Goal: Task Accomplishment & Management: Use online tool/utility

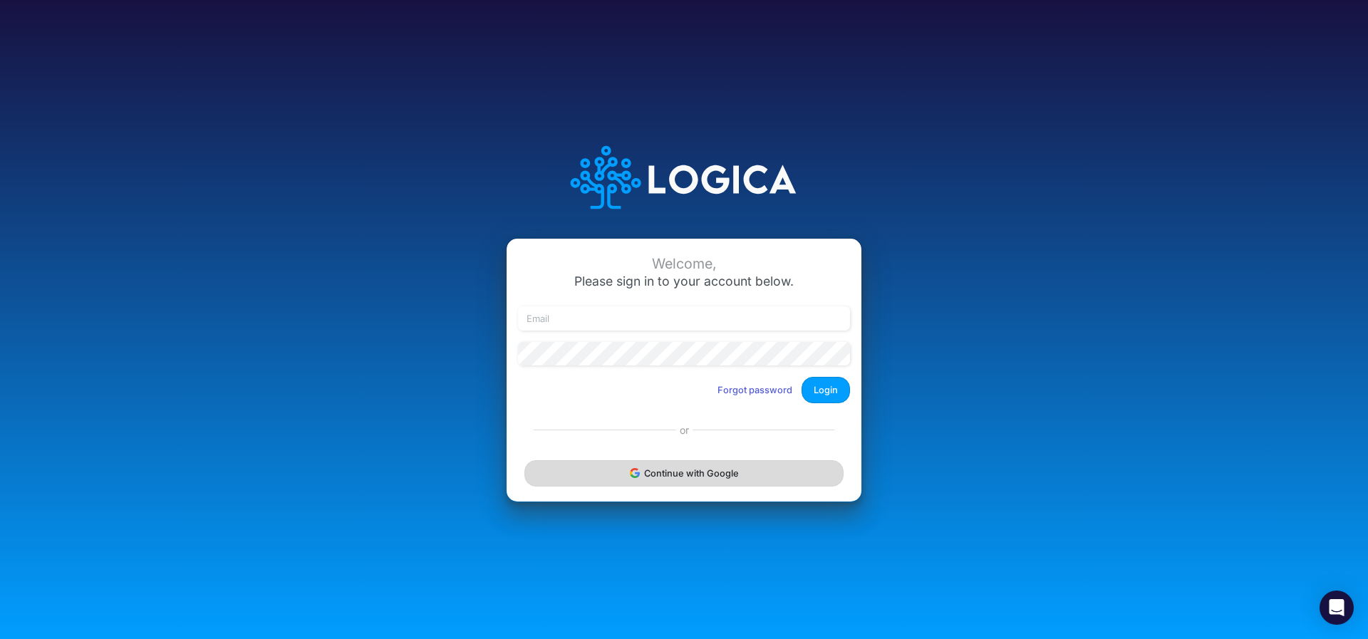
click at [600, 481] on button "Continue with Google" at bounding box center [684, 473] width 319 height 26
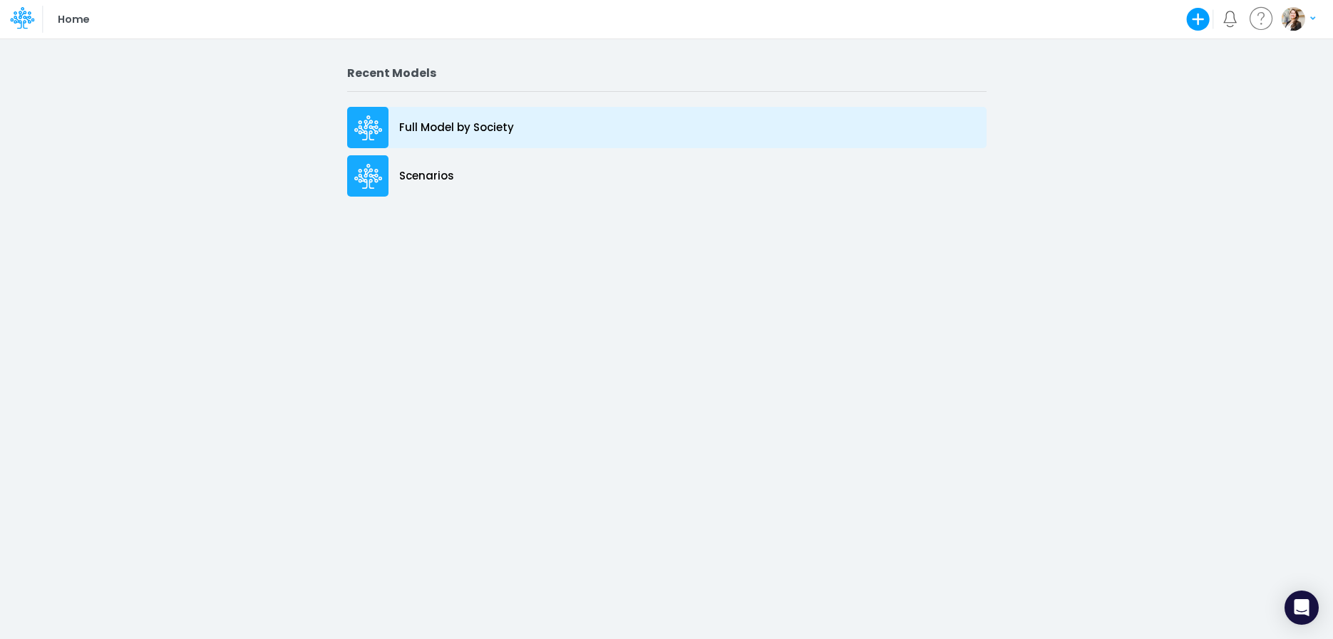
click at [420, 131] on p "Full Model by Society" at bounding box center [456, 128] width 115 height 16
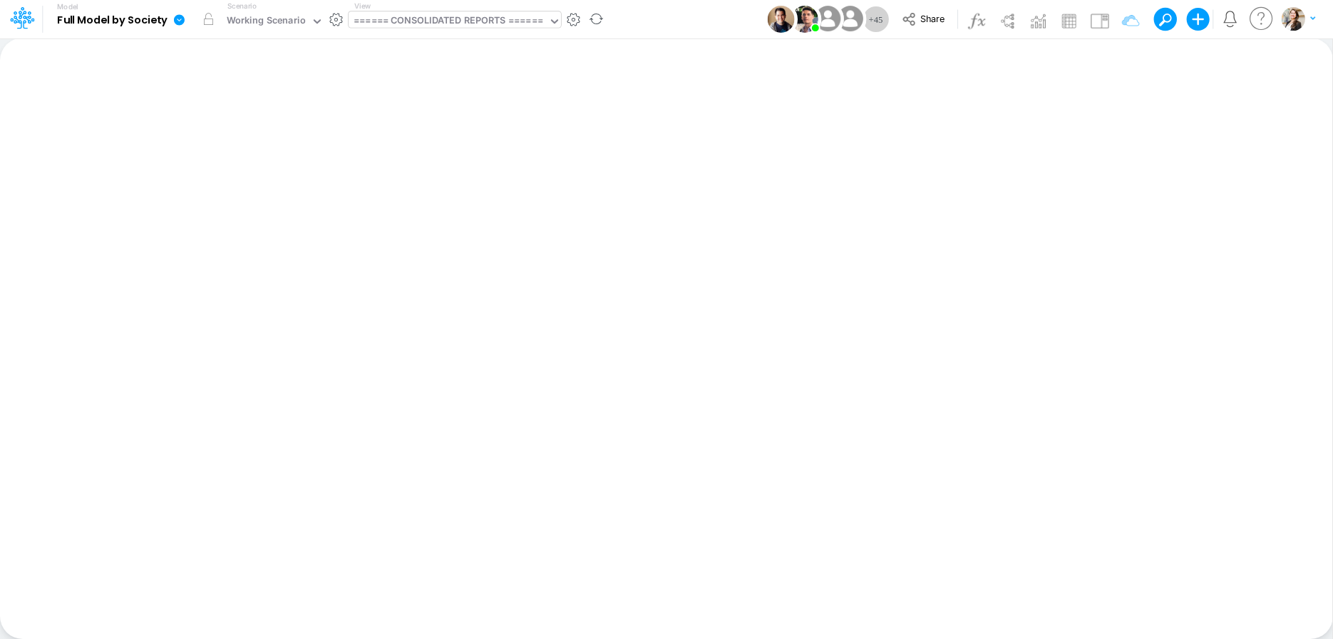
click at [418, 22] on div "====== CONSOLIDATED REPORTS ======" at bounding box center [448, 22] width 190 height 16
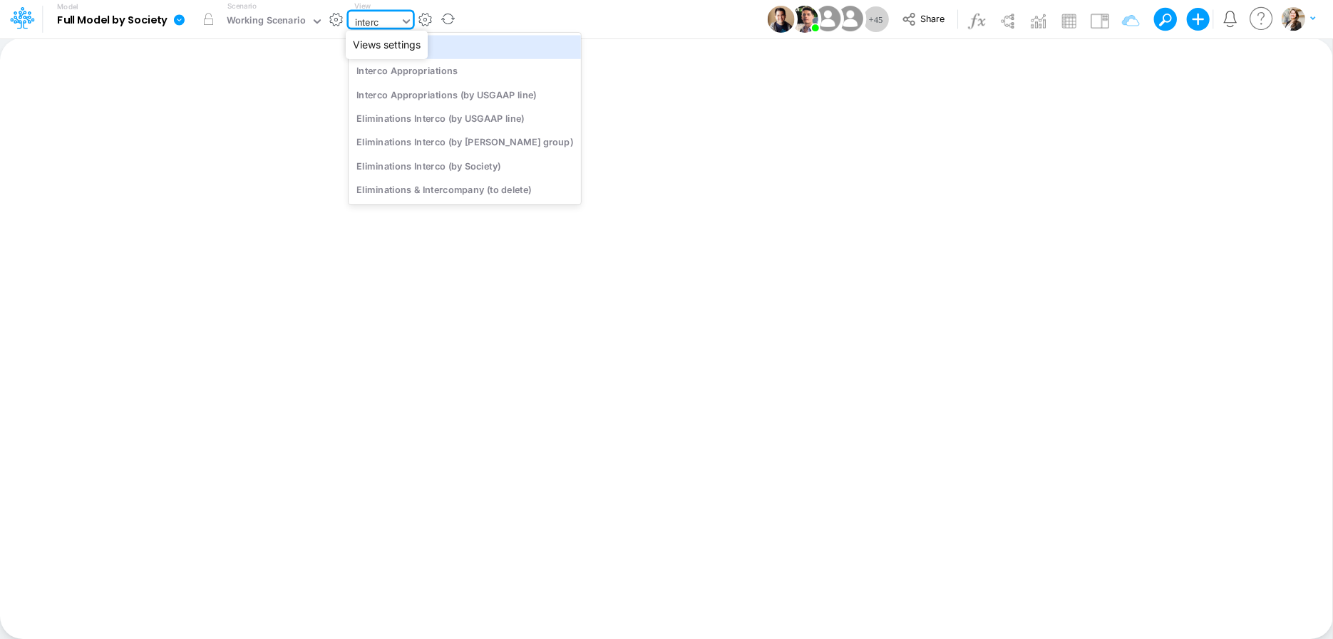
type input "interco"
click at [427, 72] on div "Interco Appropriations" at bounding box center [465, 71] width 232 height 24
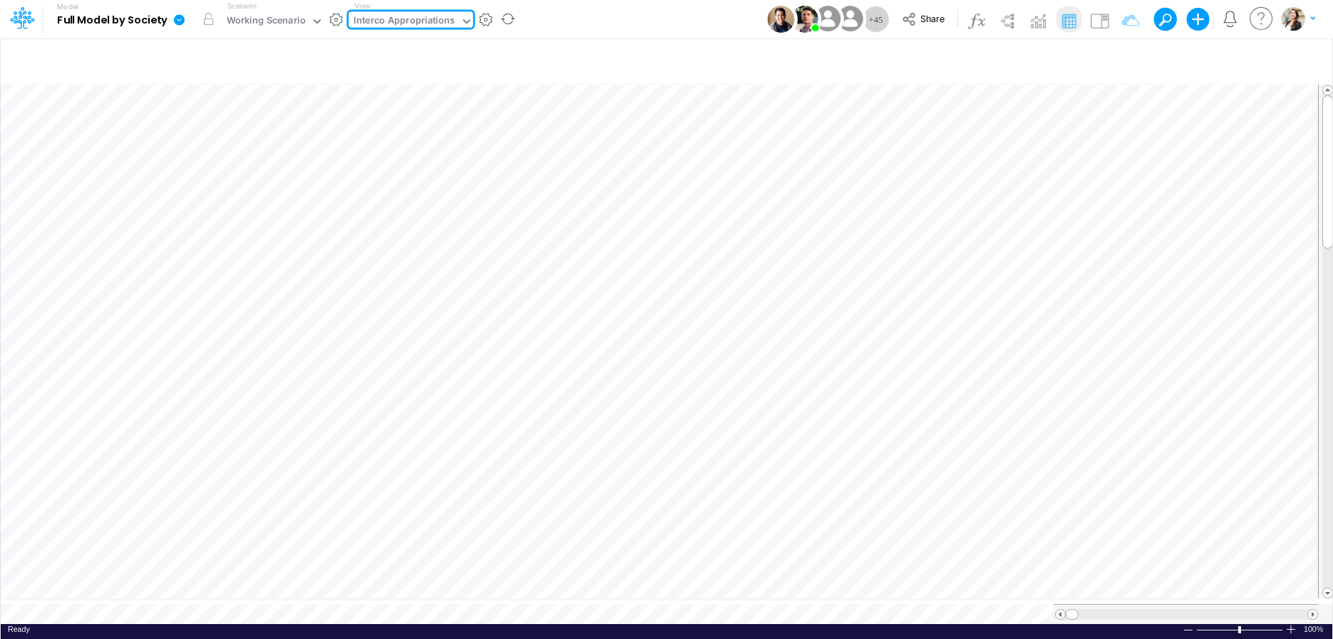
click at [406, 18] on div "Interco Appropriations" at bounding box center [403, 22] width 101 height 16
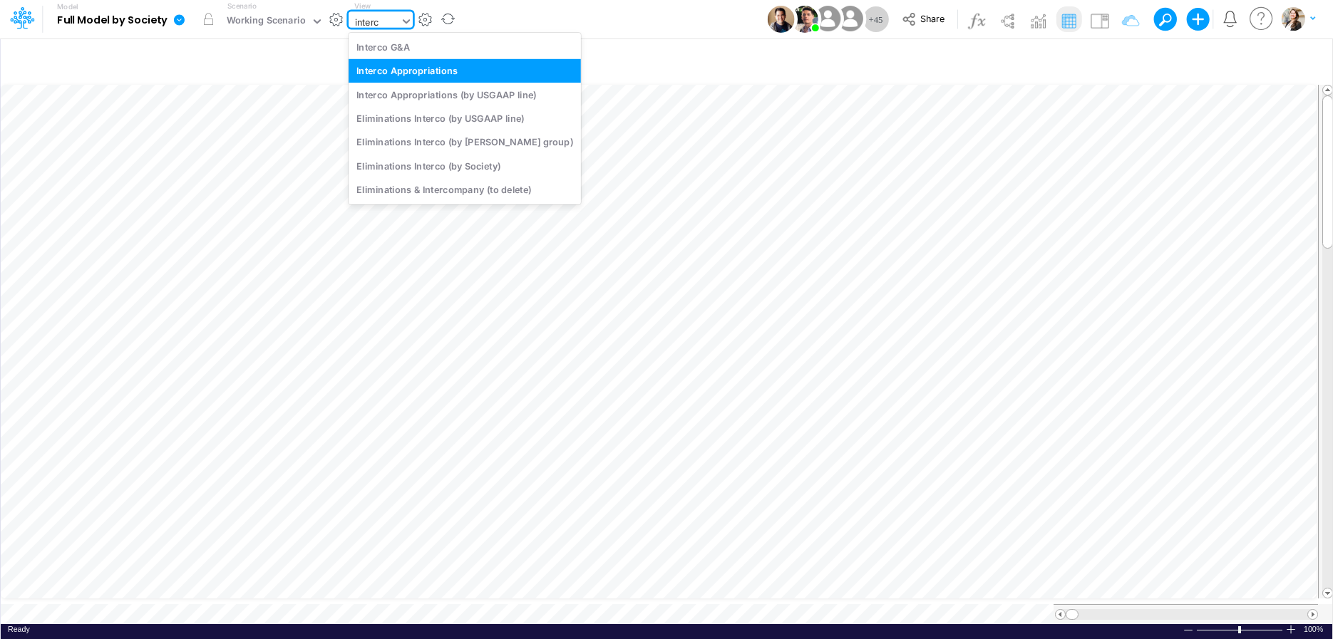
type input "interco"
click at [408, 46] on div "Interco G&A" at bounding box center [465, 47] width 232 height 24
type input "Intercos G&A"
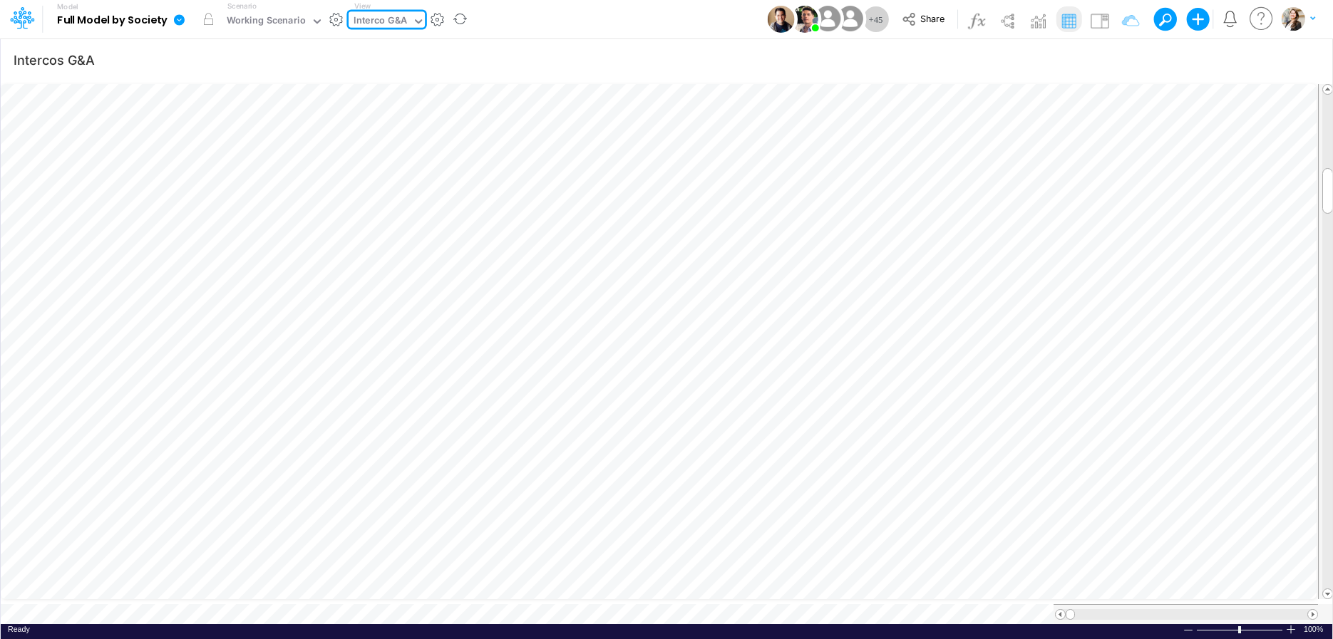
click at [393, 21] on div "Interco G&A" at bounding box center [379, 22] width 53 height 16
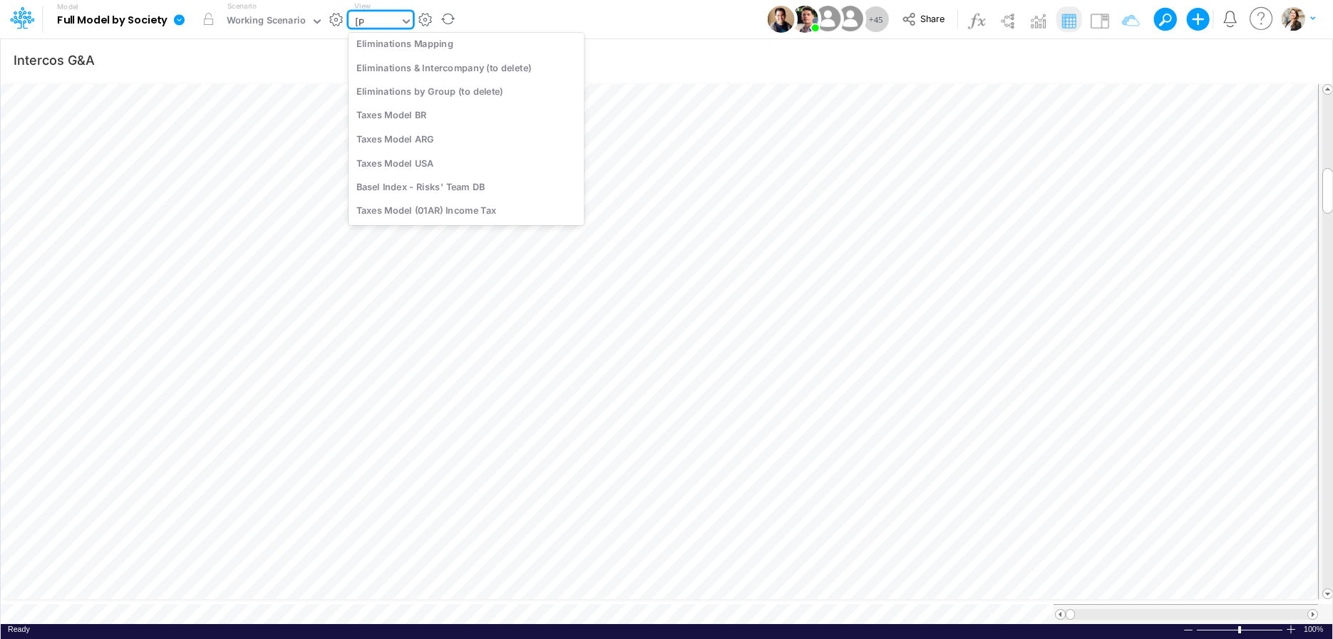
scroll to position [56, 0]
type input "elim"
click at [386, 137] on div "Eliminations Interco (by Society)" at bounding box center [465, 140] width 232 height 24
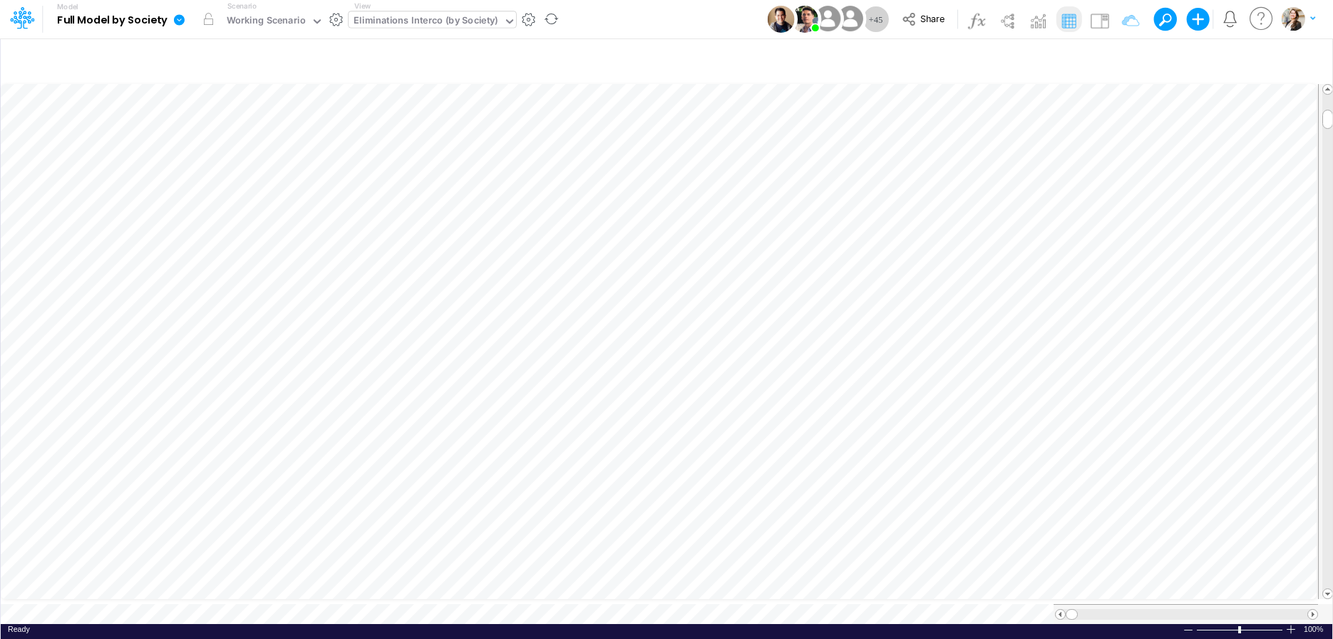
click at [178, 24] on icon at bounding box center [179, 19] width 11 height 11
click at [215, 124] on button "Export" at bounding box center [251, 125] width 153 height 24
click at [349, 130] on button "Excel" at bounding box center [404, 133] width 153 height 22
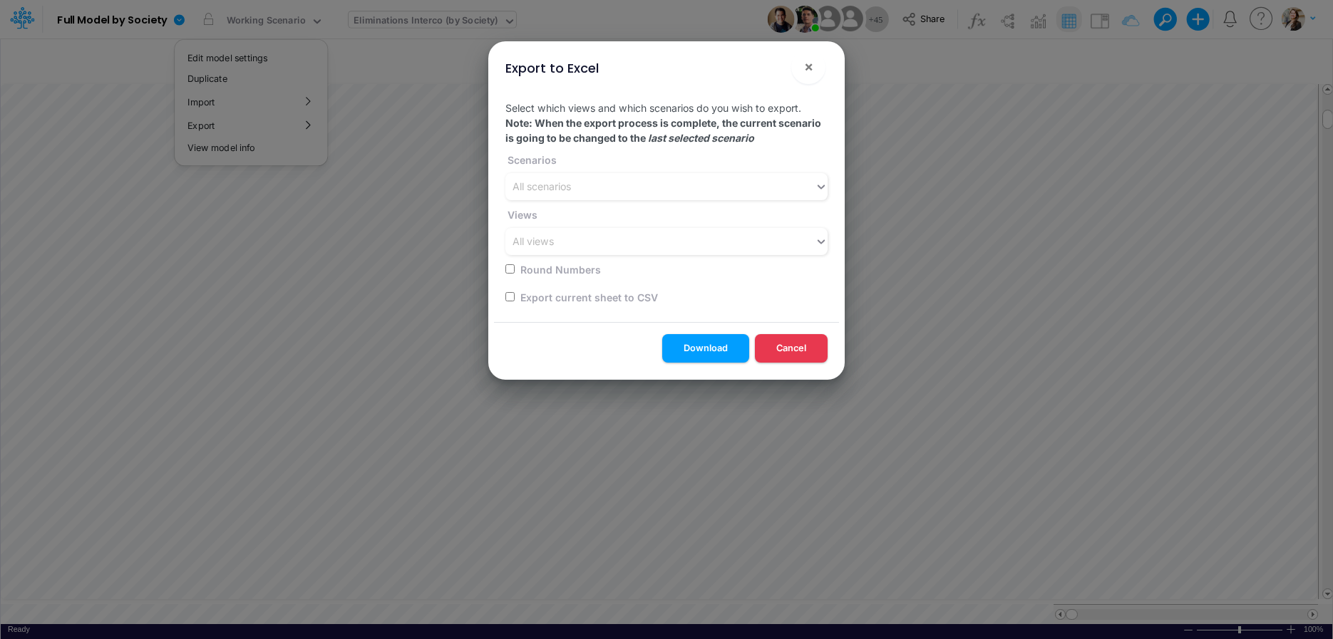
click at [508, 294] on input "checkbox" at bounding box center [509, 296] width 9 height 9
checkbox input "true"
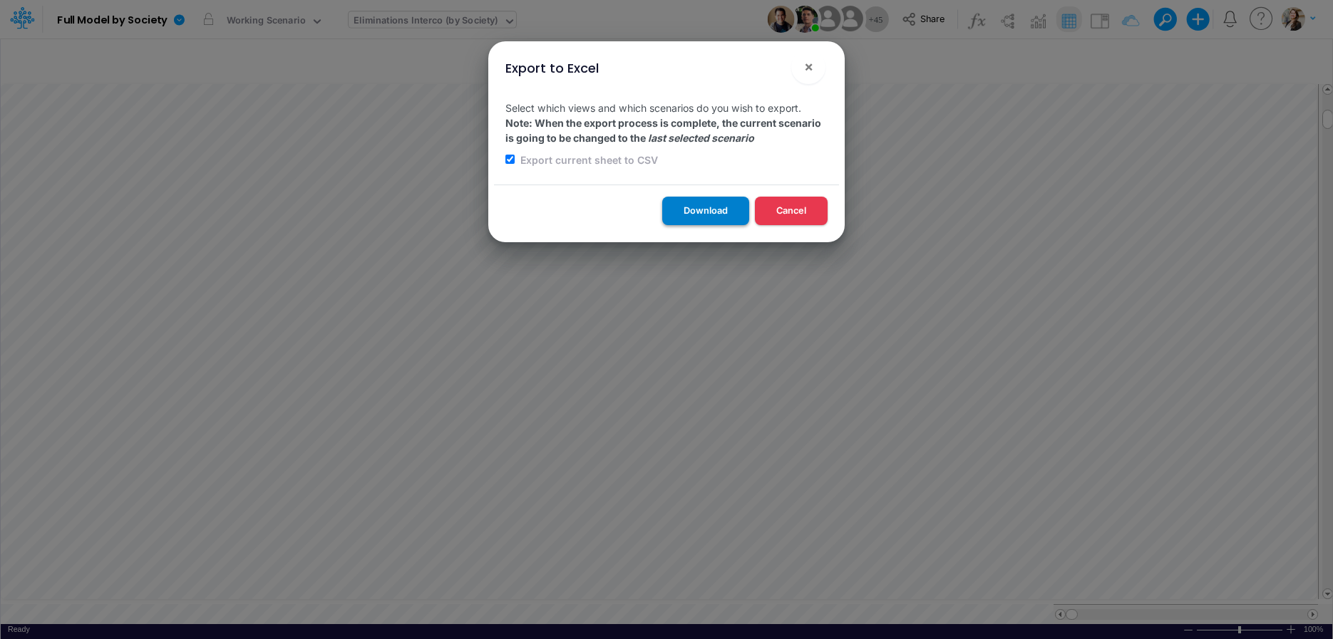
click at [722, 215] on button "Download" at bounding box center [705, 211] width 87 height 28
click at [790, 213] on button "Cancel" at bounding box center [791, 211] width 73 height 28
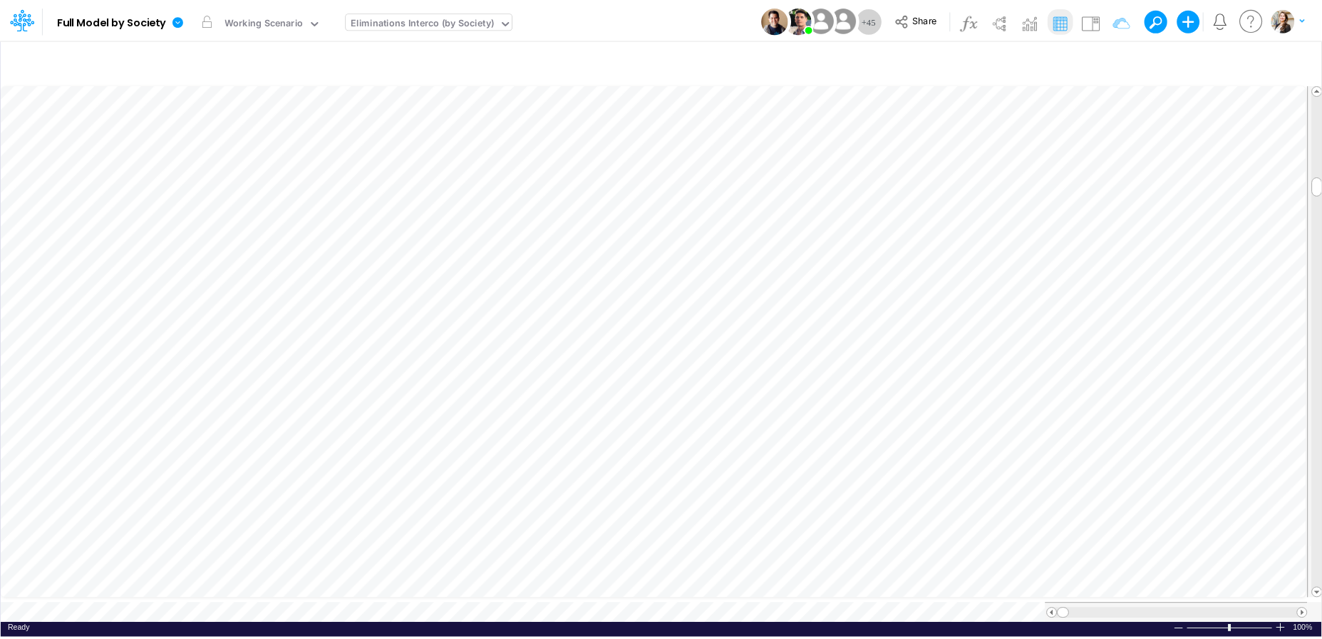
scroll to position [6, 3]
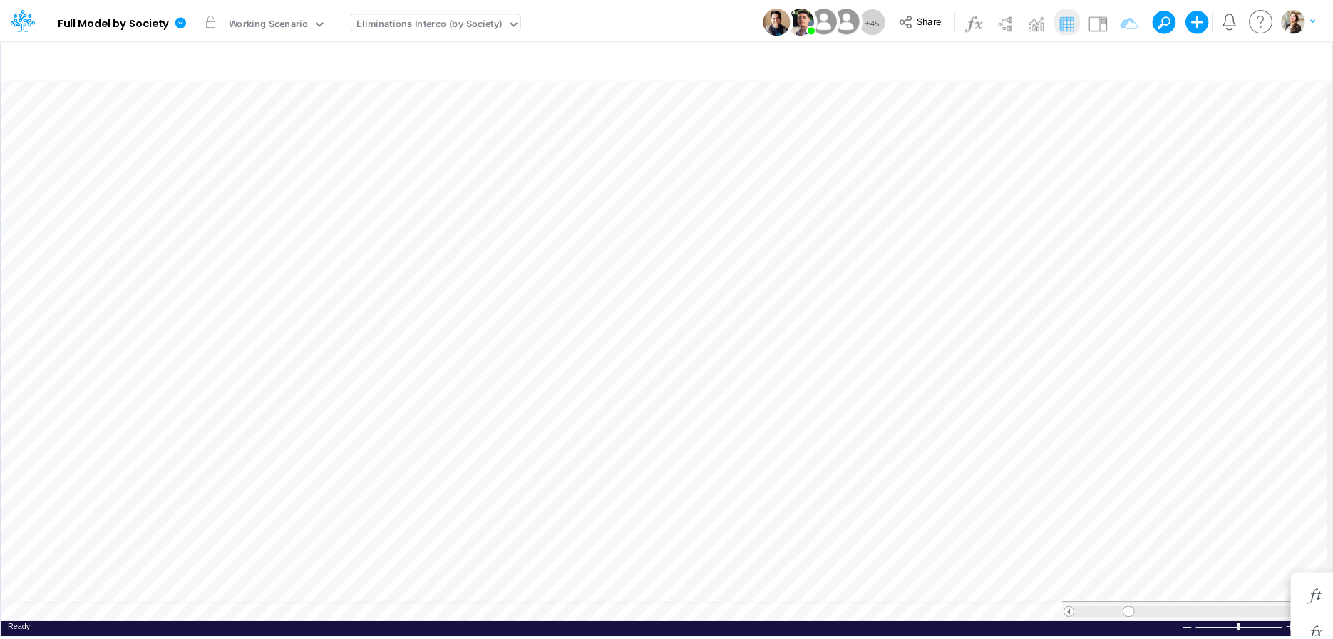
scroll to position [6, 46]
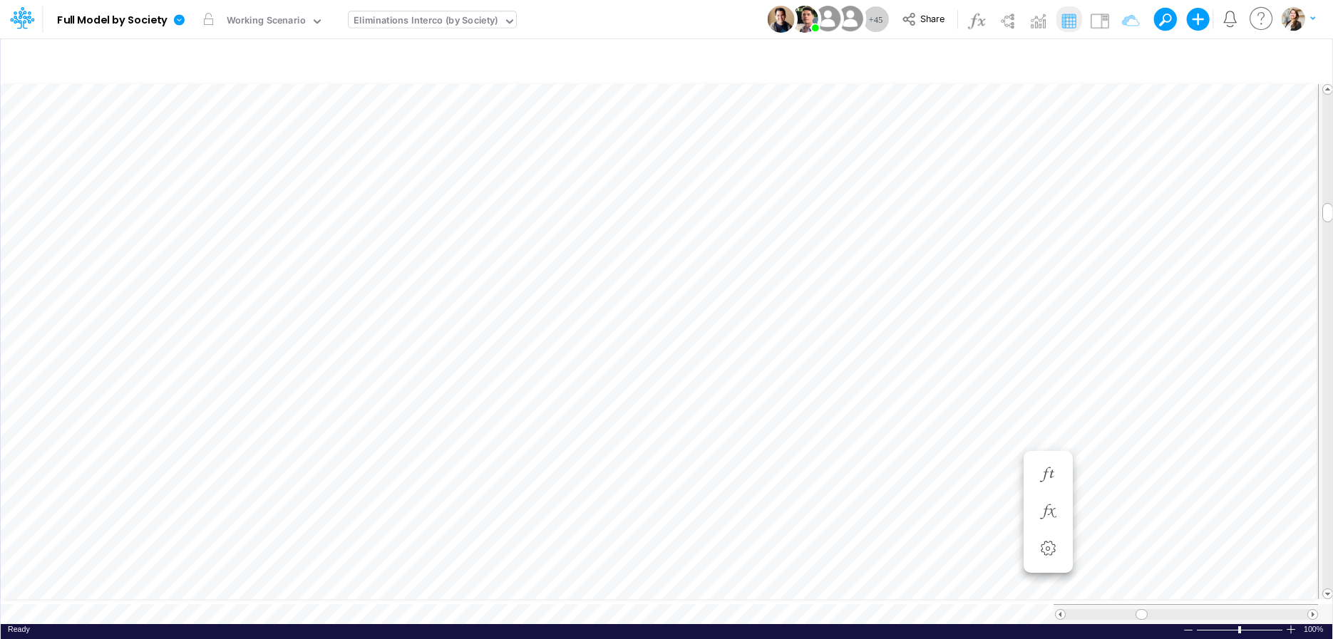
scroll to position [6, 46]
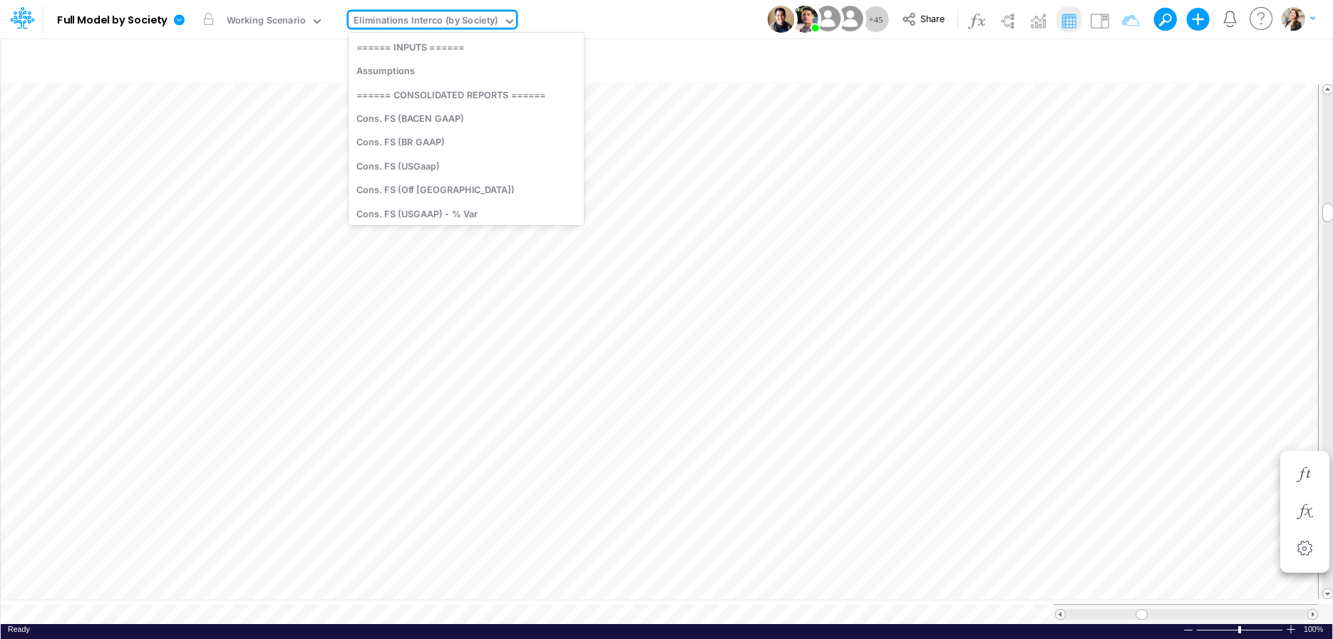
click at [401, 21] on div "Eliminations Interco (by Society)" at bounding box center [425, 22] width 145 height 16
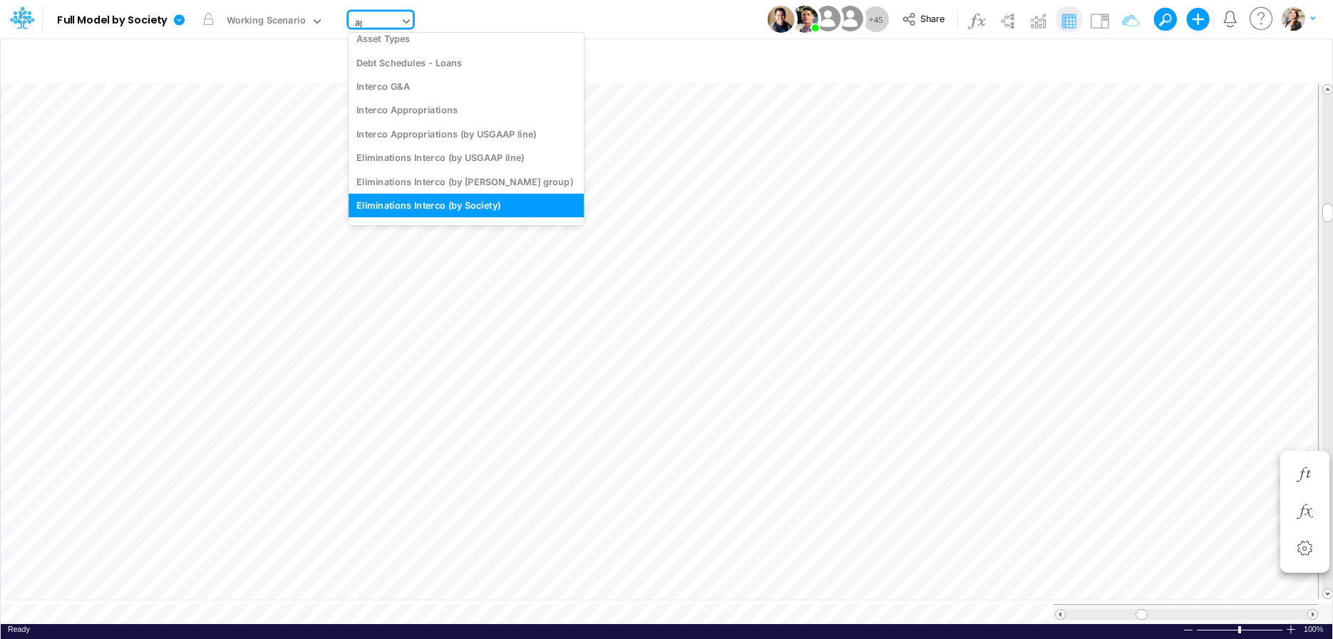
scroll to position [432, 0]
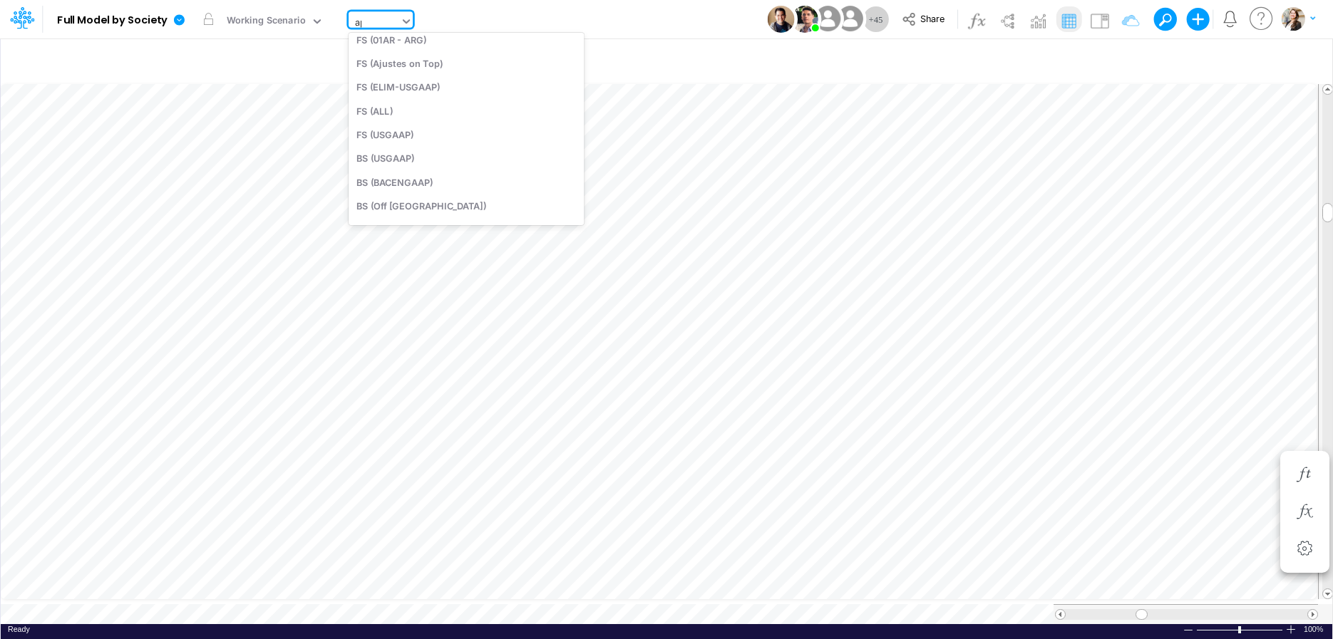
type input "app"
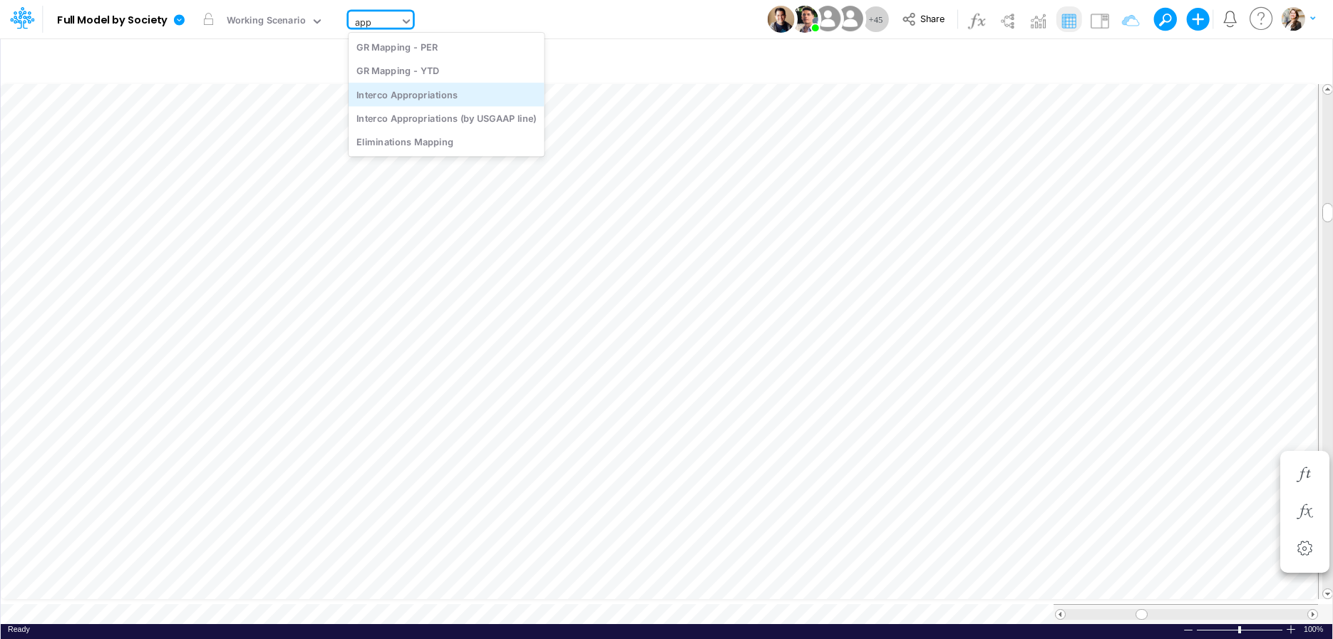
click at [412, 89] on div "Interco Appropriations" at bounding box center [447, 95] width 196 height 24
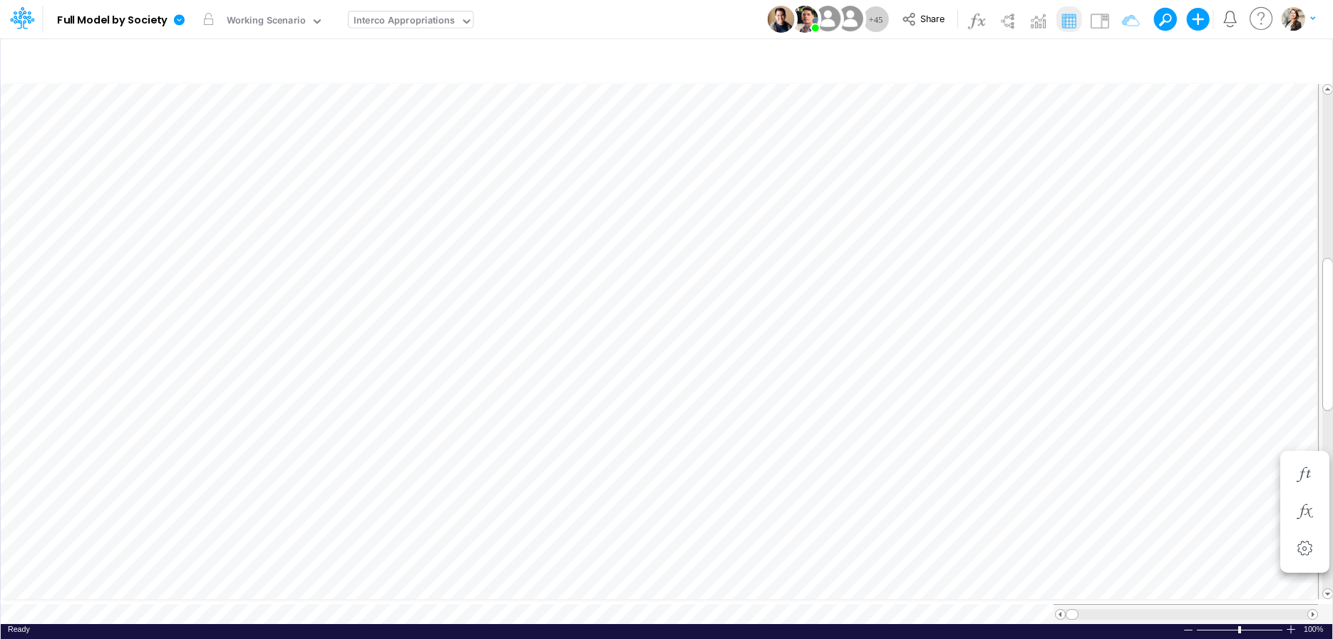
scroll to position [6, 46]
click at [1105, 21] on img at bounding box center [1099, 20] width 23 height 23
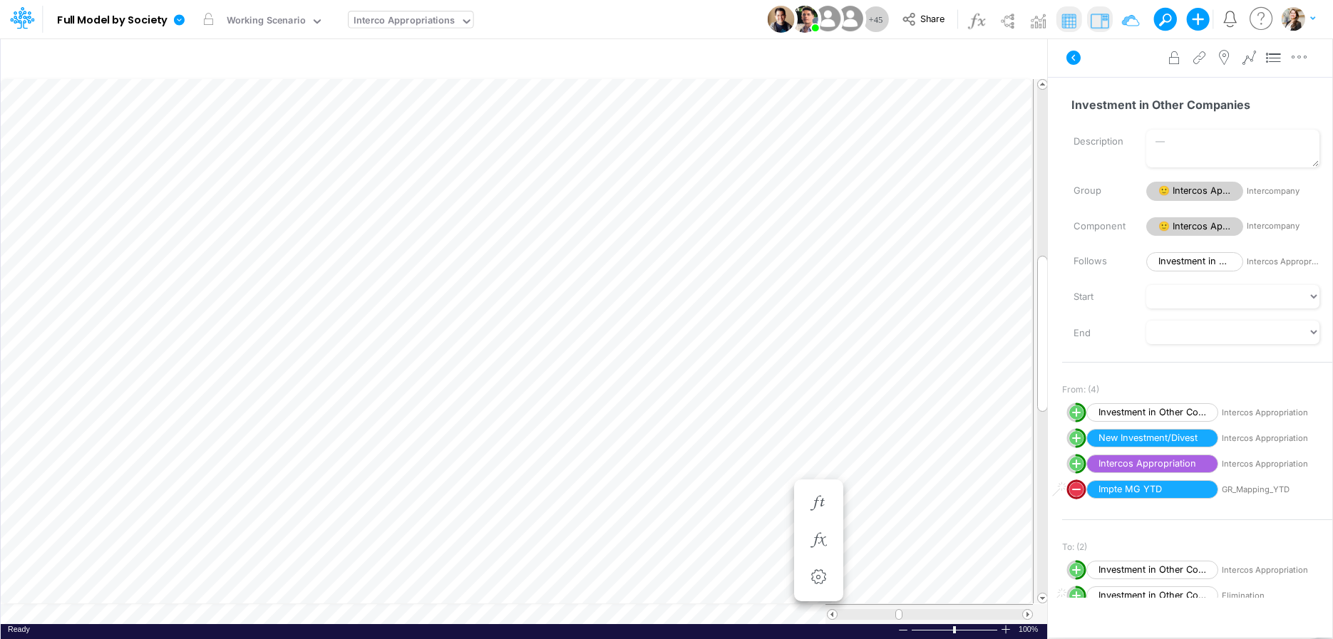
scroll to position [6, 21]
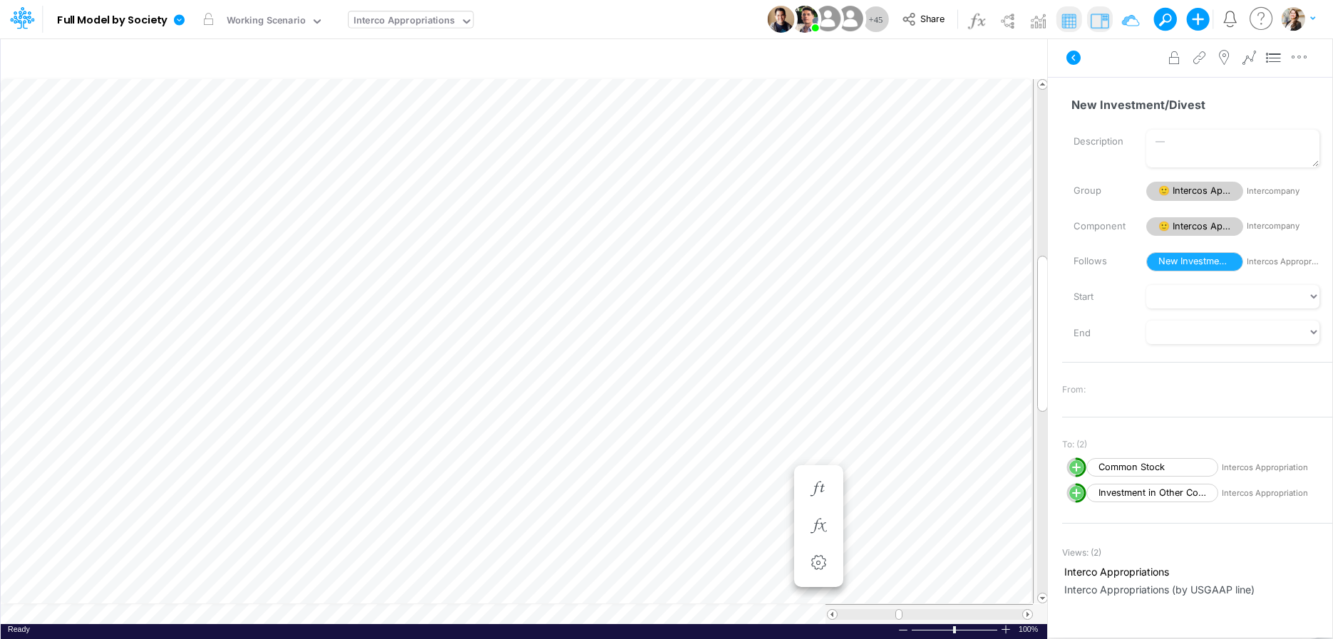
scroll to position [6, 46]
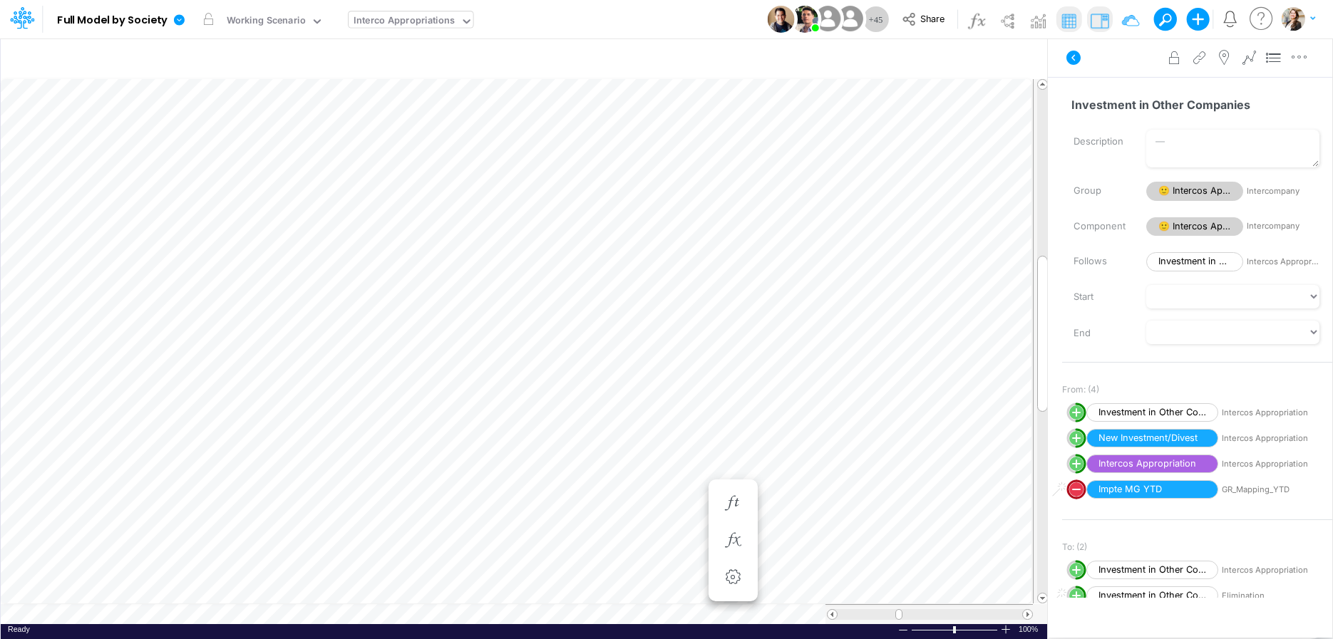
scroll to position [6, 28]
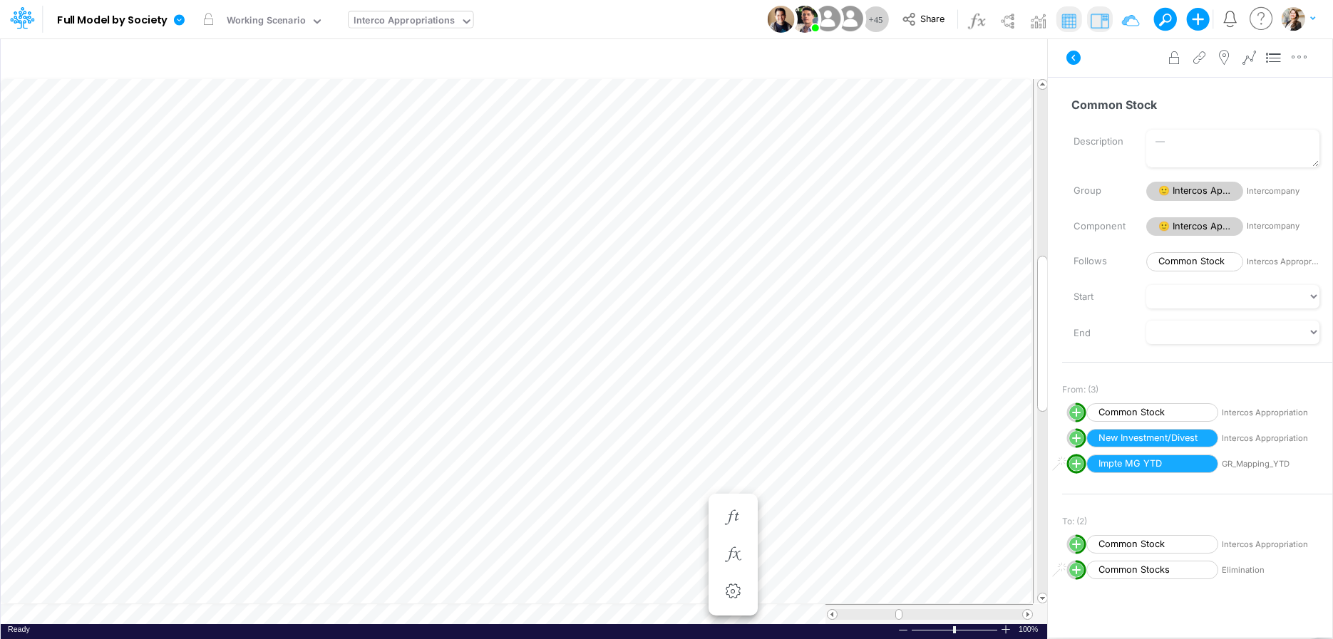
scroll to position [6, 21]
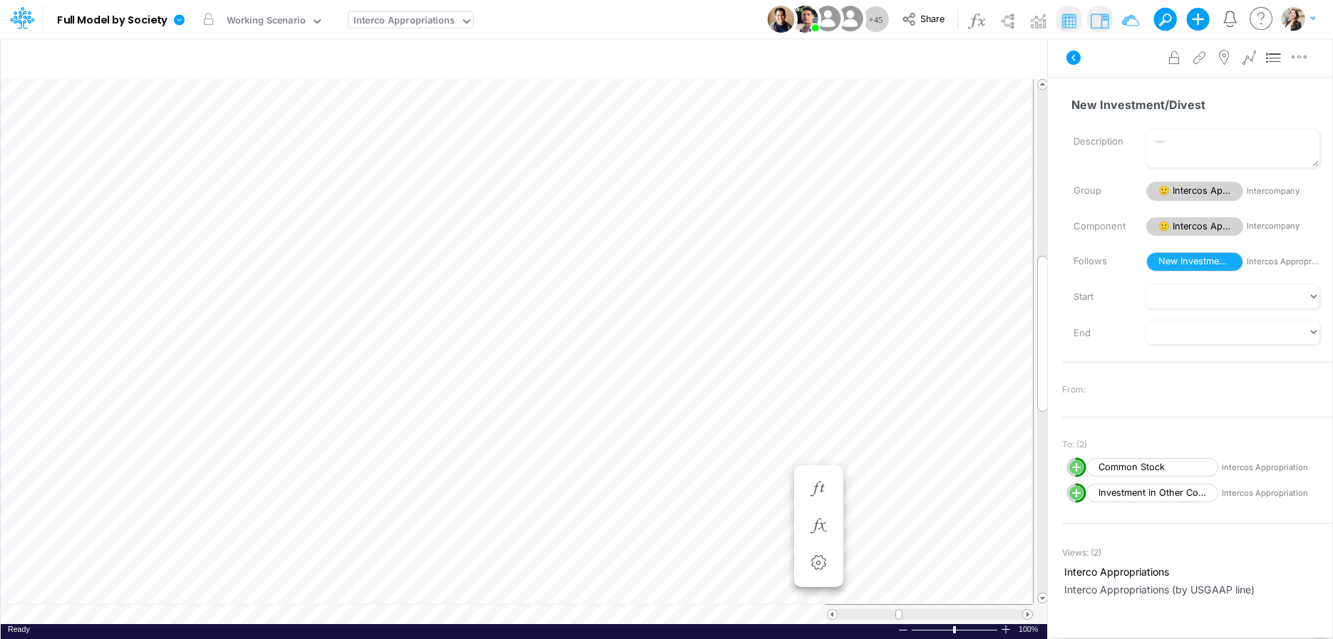
scroll to position [6, 25]
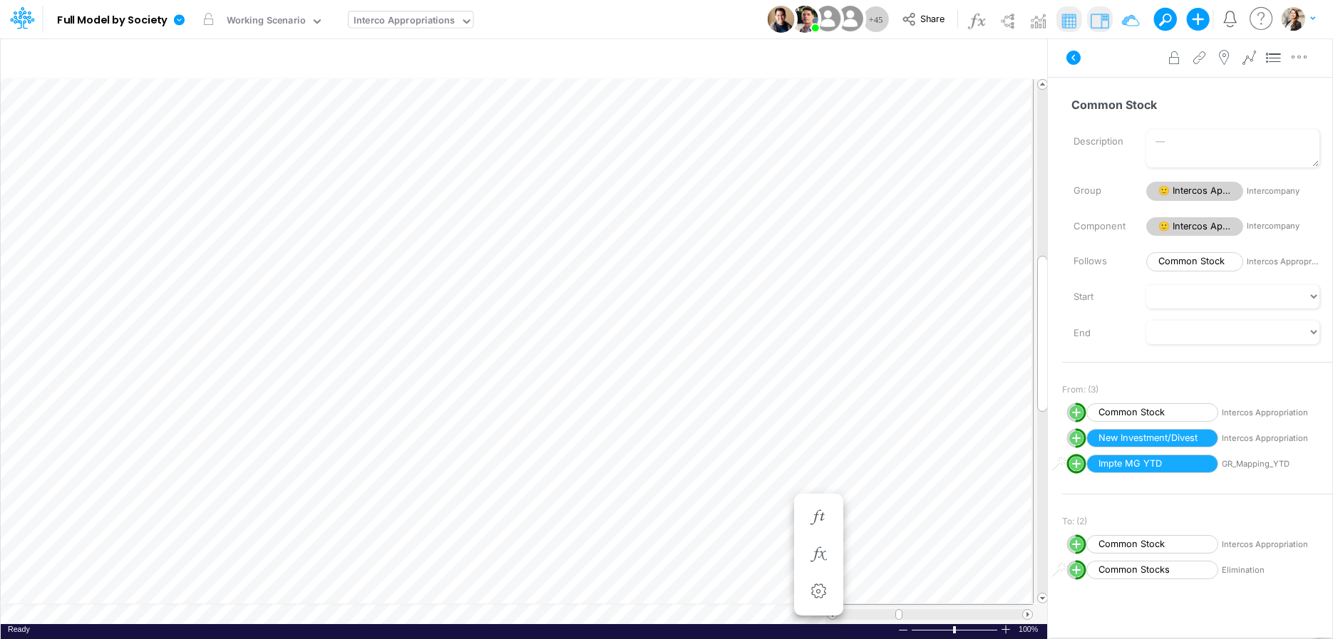
scroll to position [6, 21]
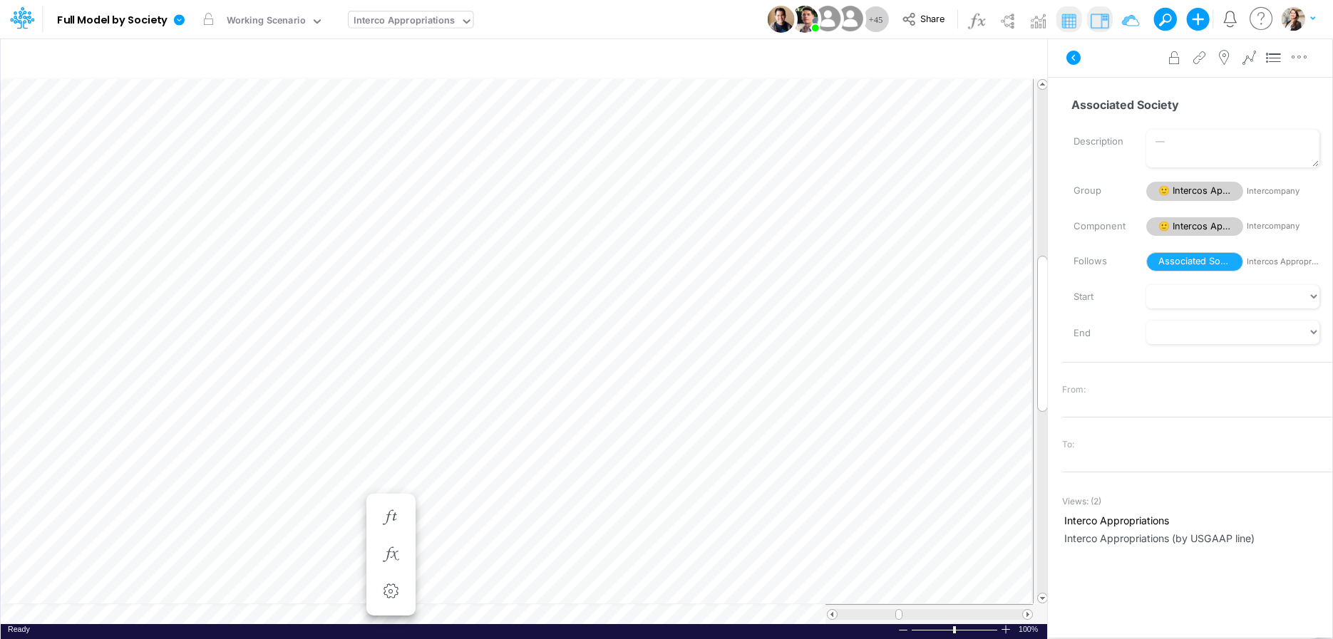
scroll to position [6, 21]
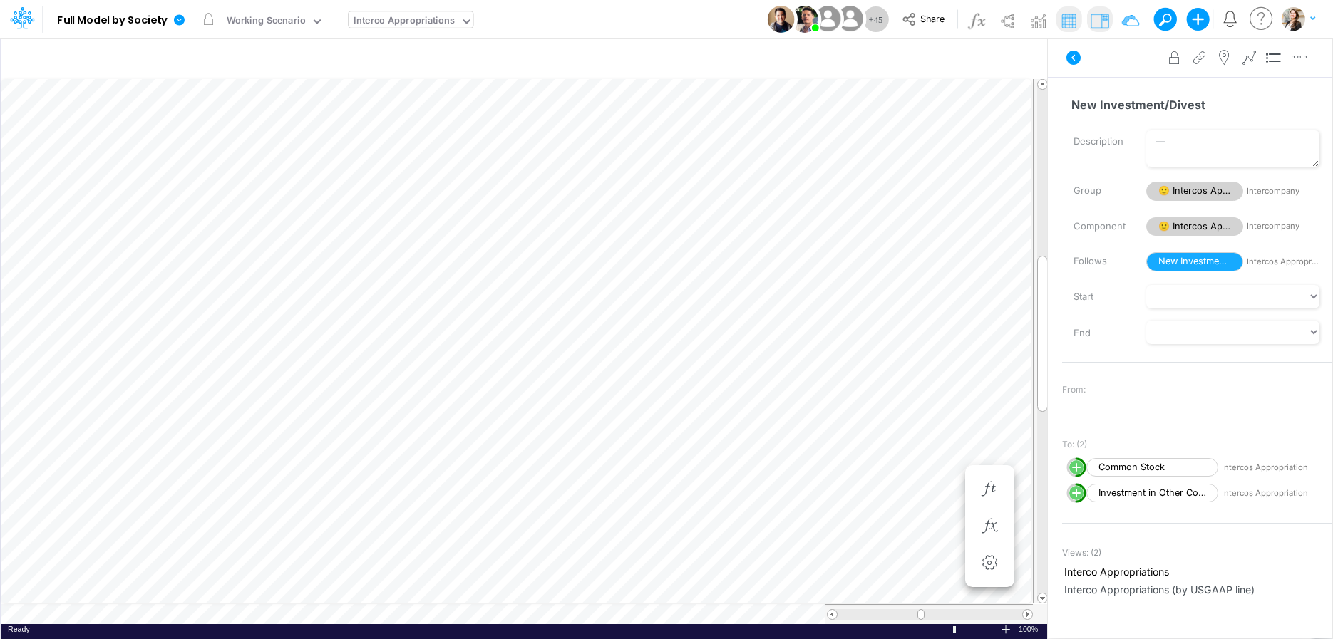
scroll to position [6, 29]
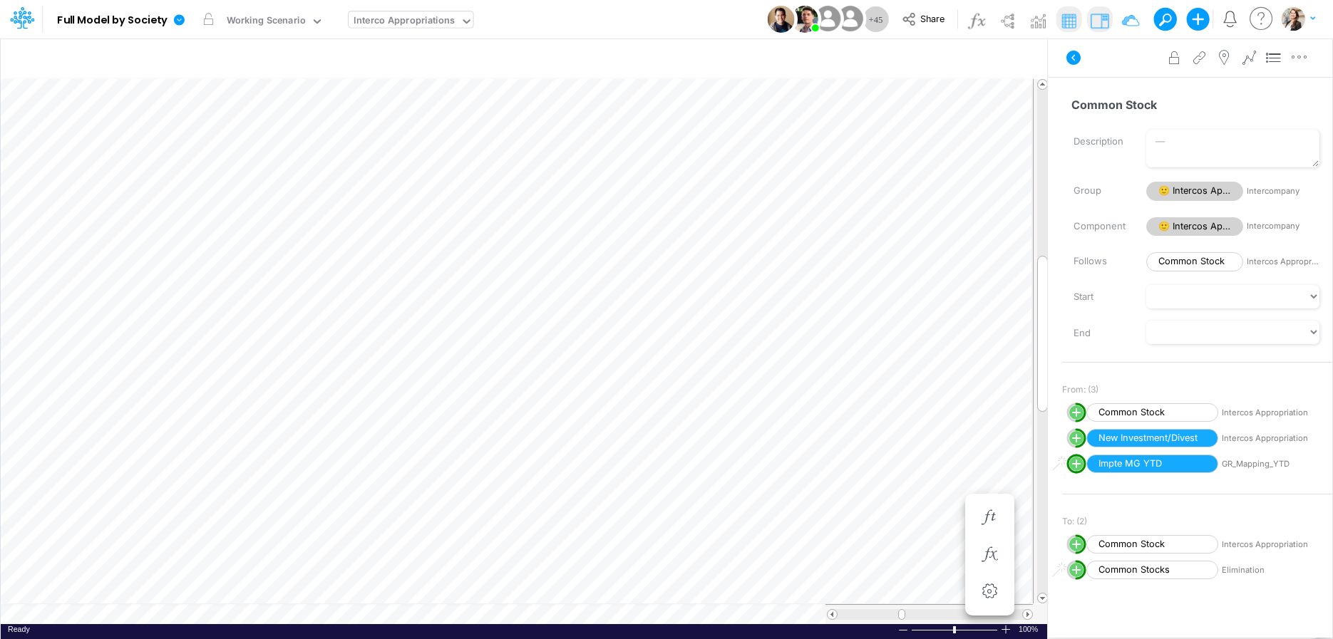
scroll to position [6, 46]
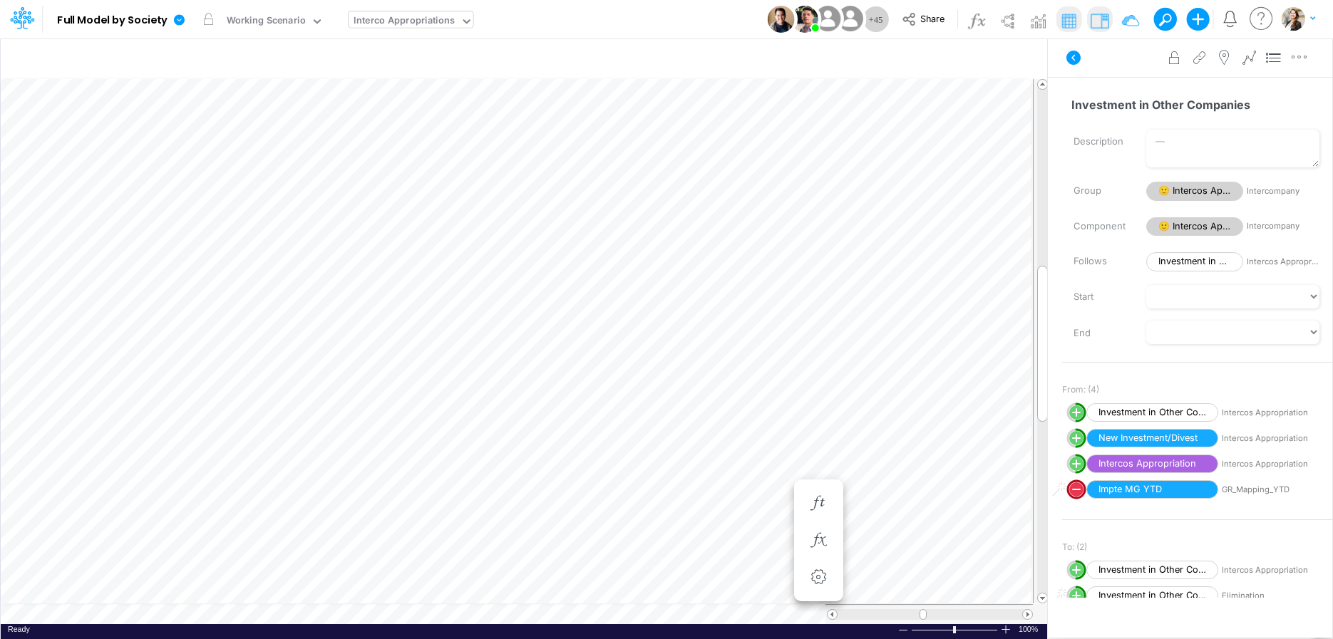
scroll to position [6, 18]
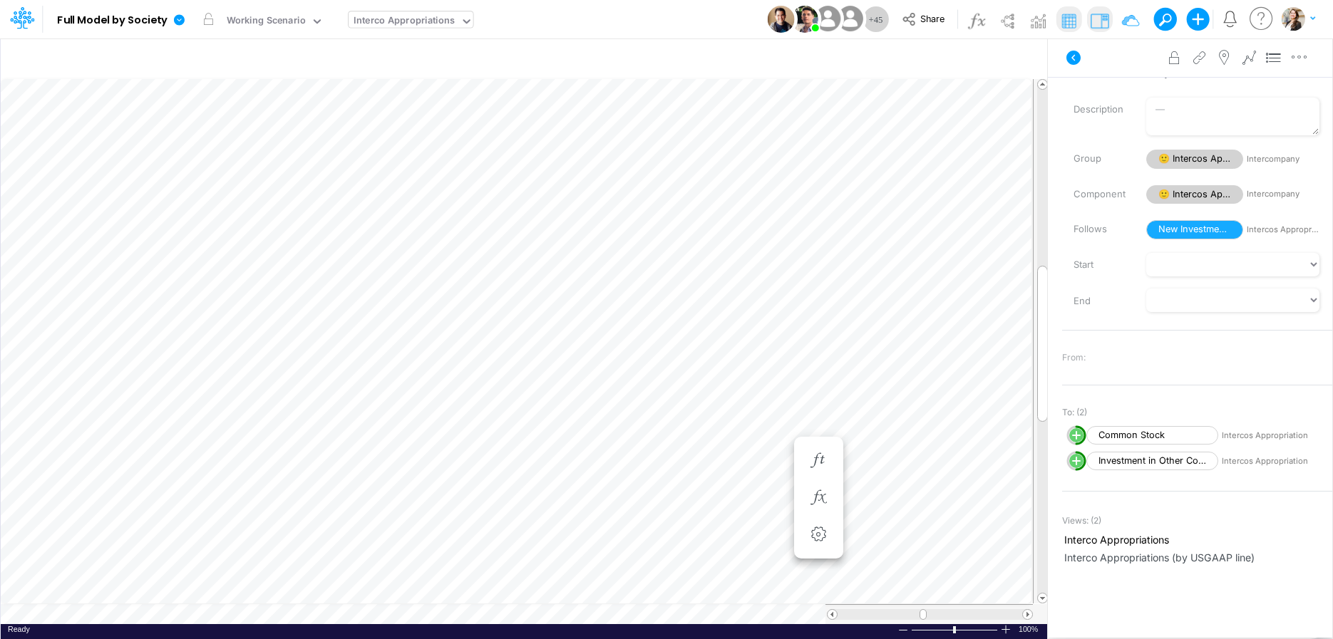
scroll to position [6, 46]
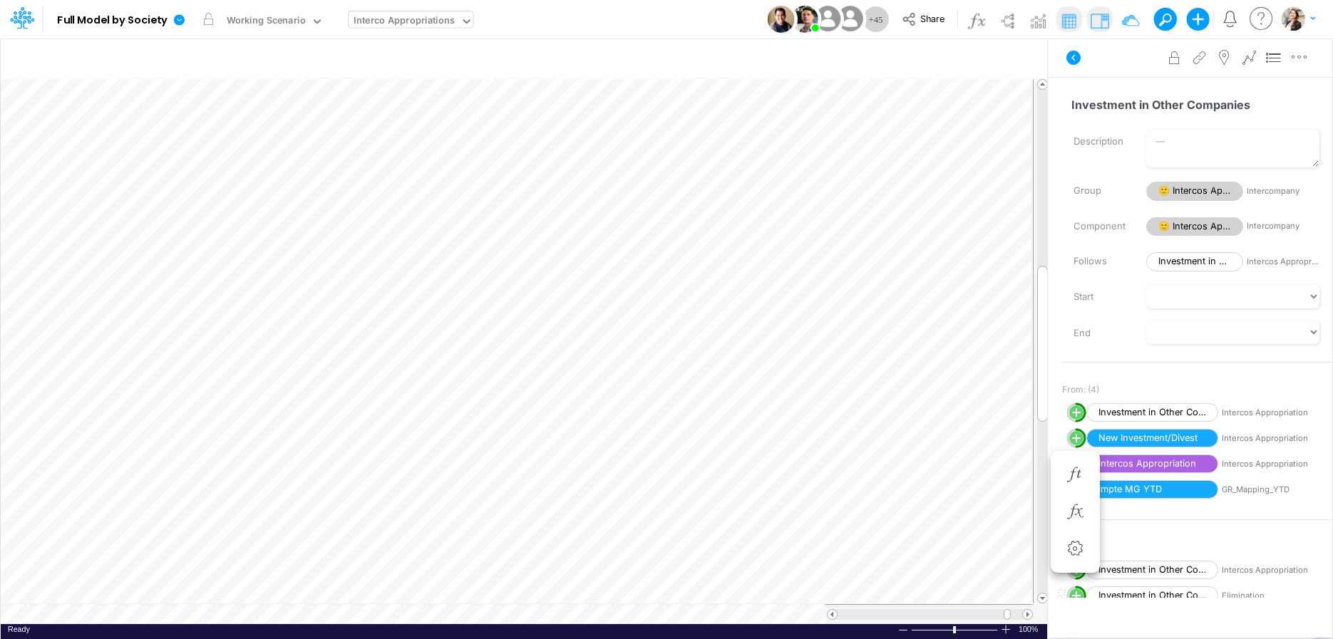
scroll to position [6, 3]
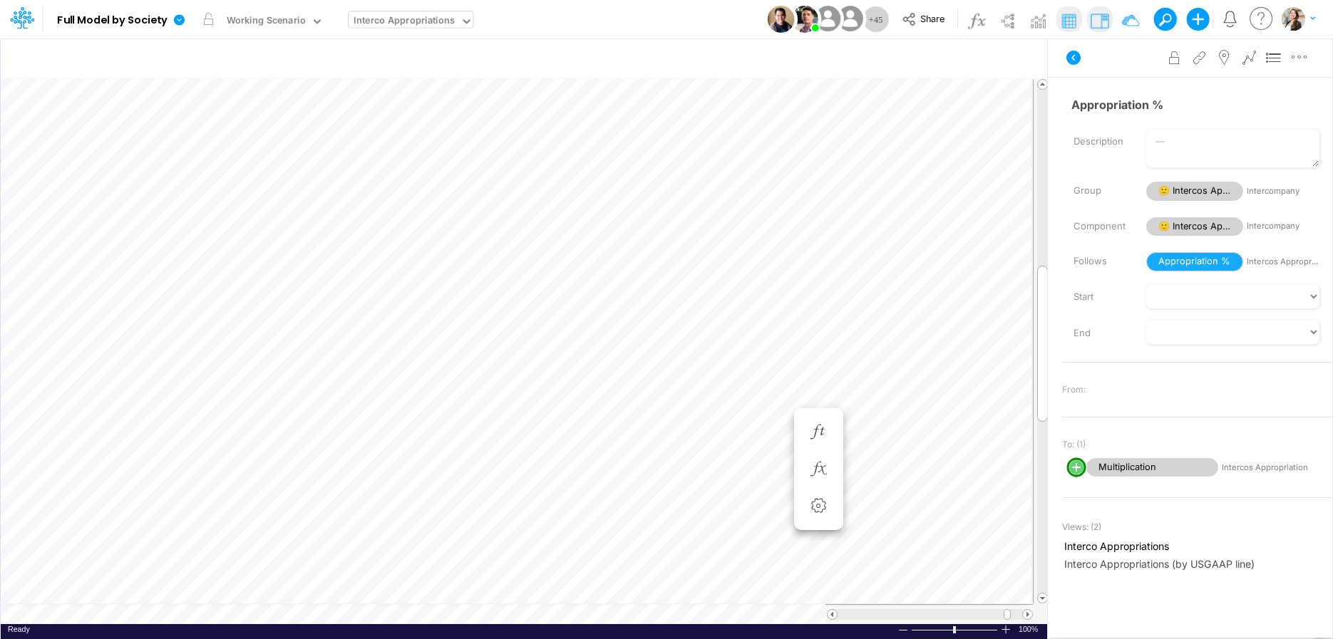
scroll to position [6, 46]
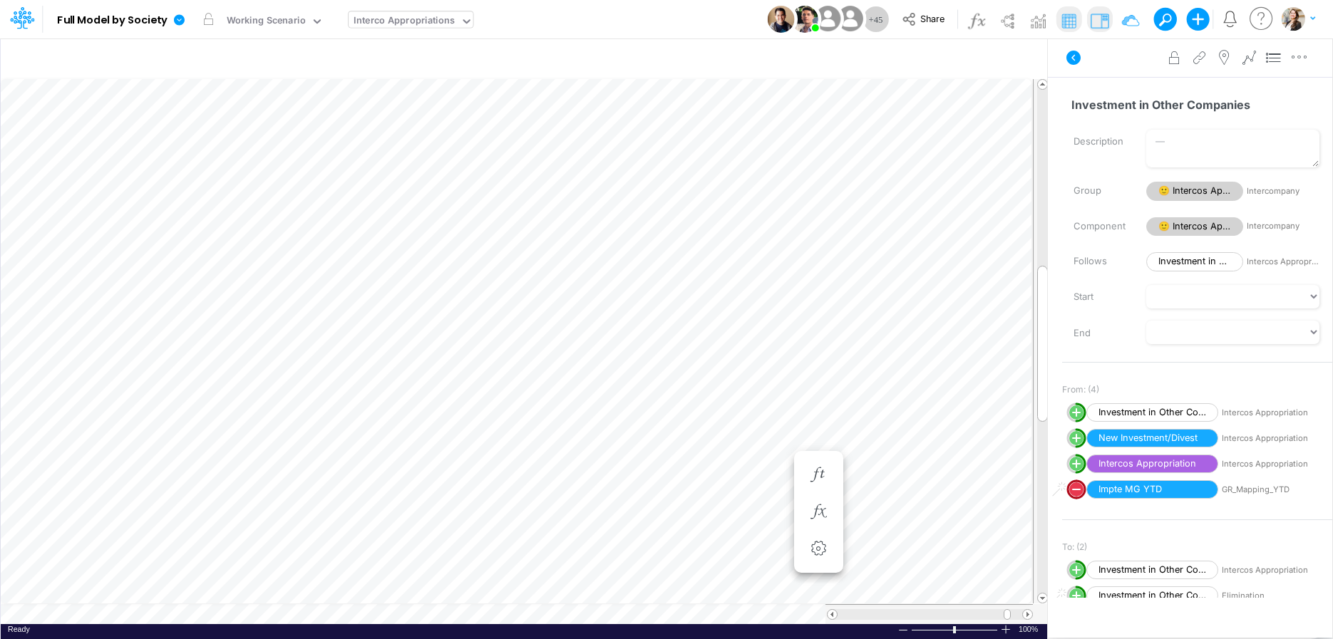
scroll to position [6, 28]
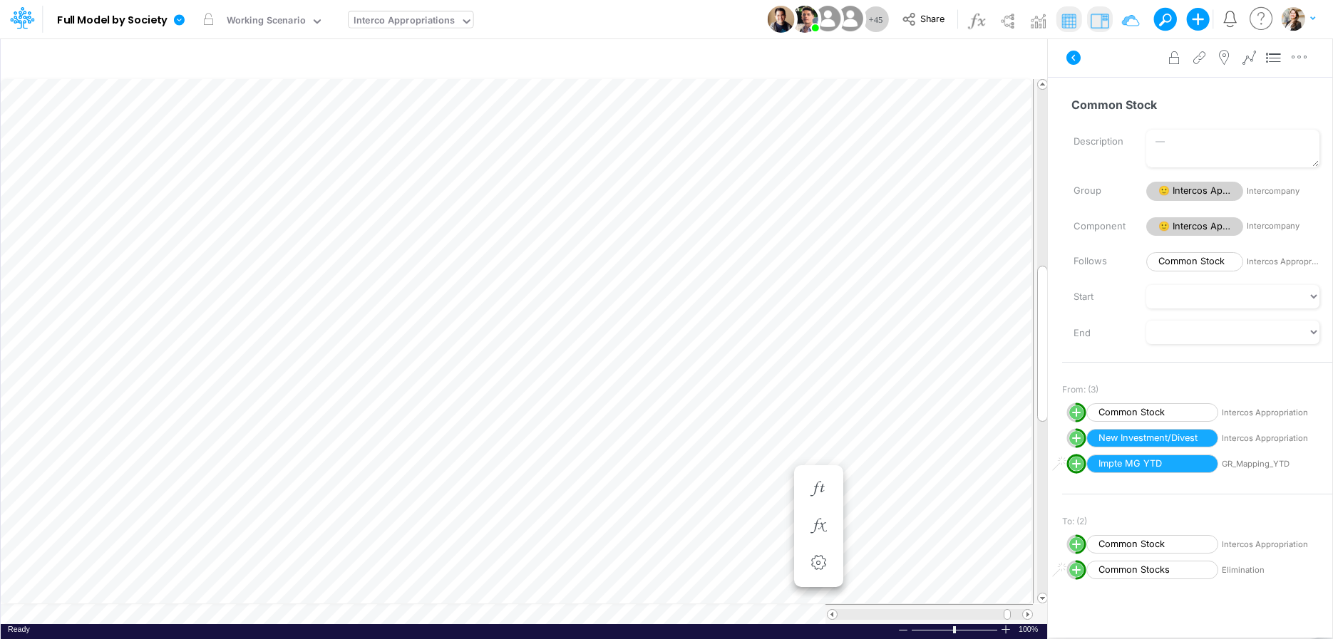
scroll to position [6, 46]
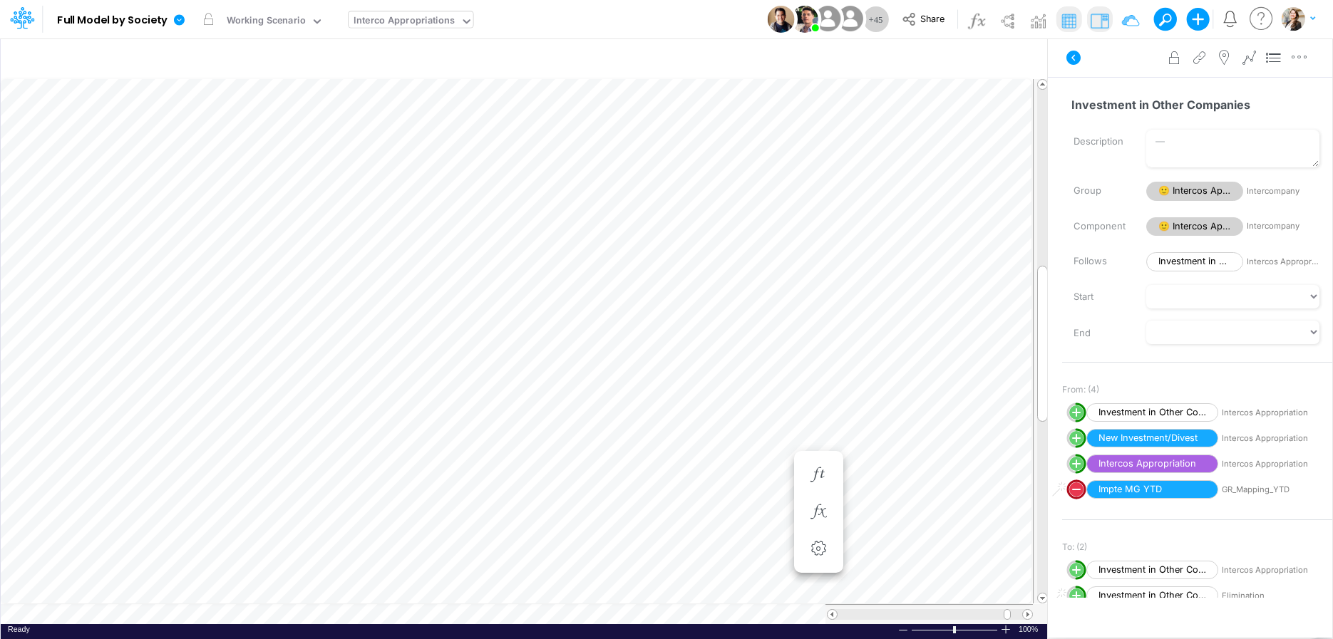
scroll to position [6, 21]
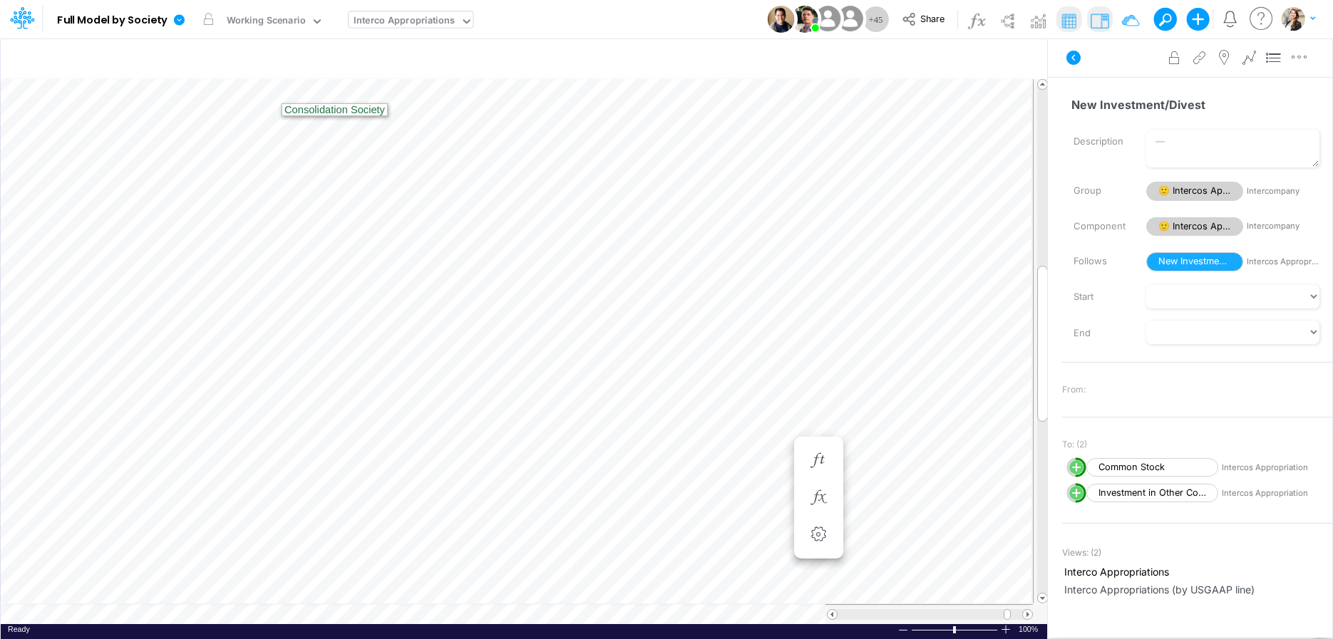
click at [23, 23] on icon at bounding box center [22, 18] width 24 height 24
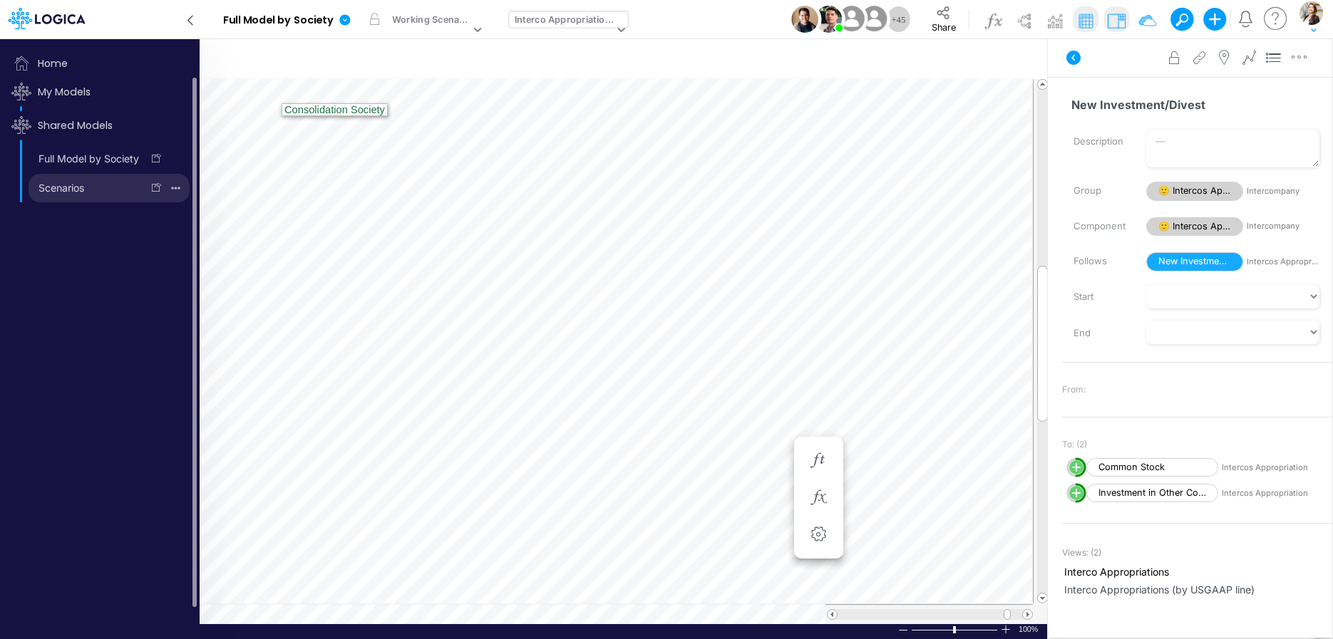
click at [57, 192] on link "Scenarios" at bounding box center [85, 188] width 113 height 23
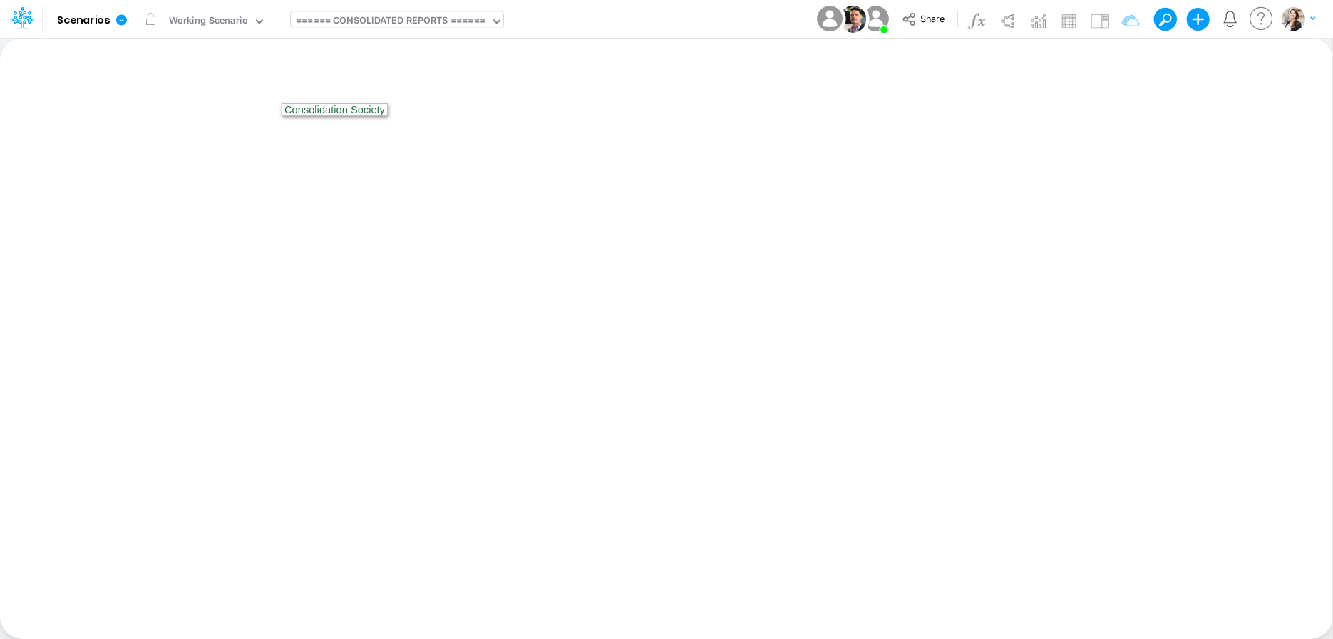
click at [401, 19] on div "====== CONSOLIDATED REPORTS ======" at bounding box center [391, 22] width 190 height 16
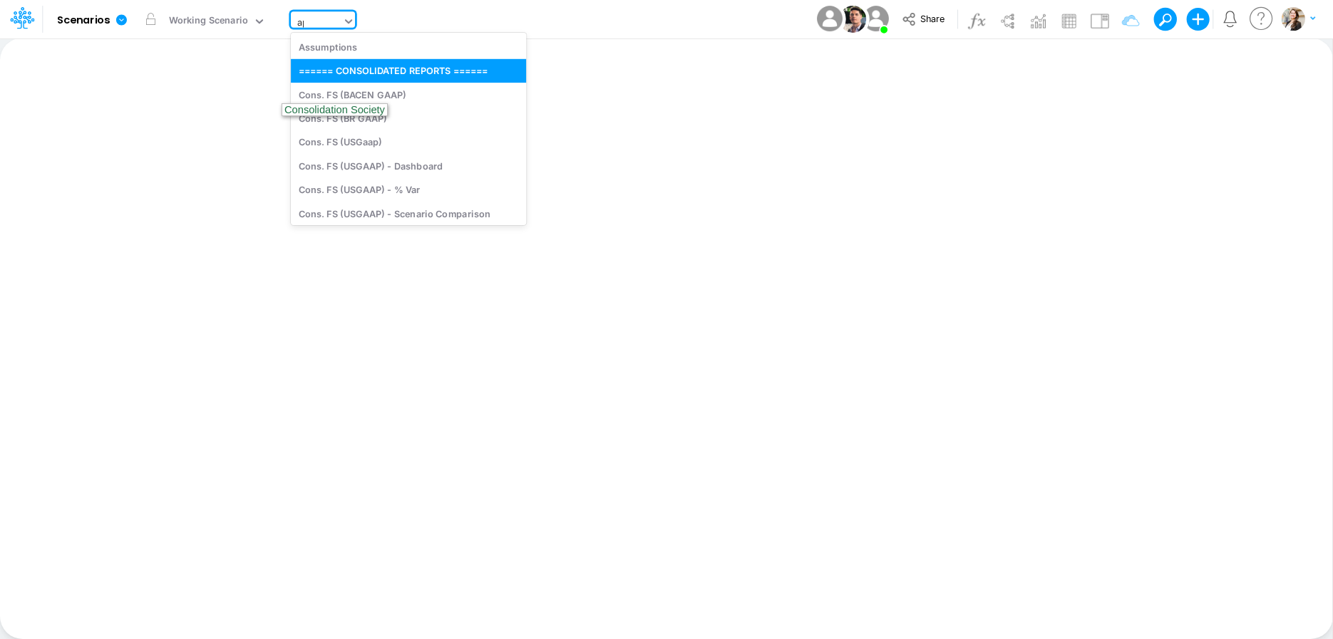
type input "app"
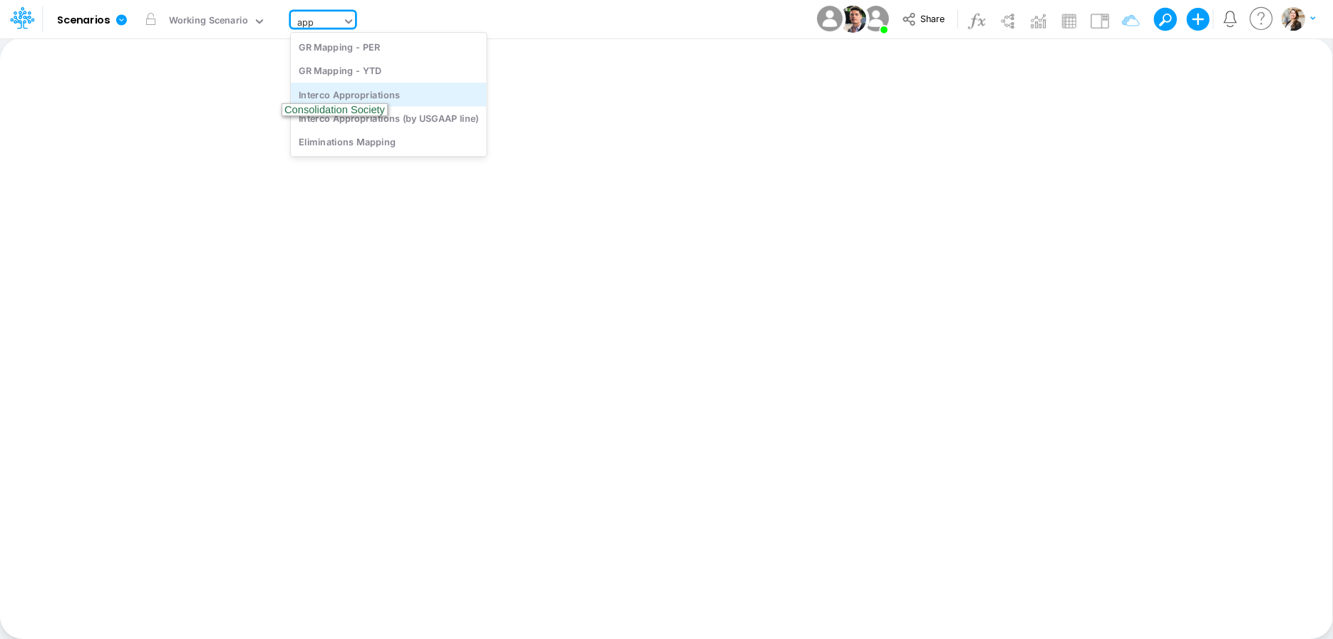
click at [393, 98] on div "Interco Appropriations" at bounding box center [389, 95] width 196 height 24
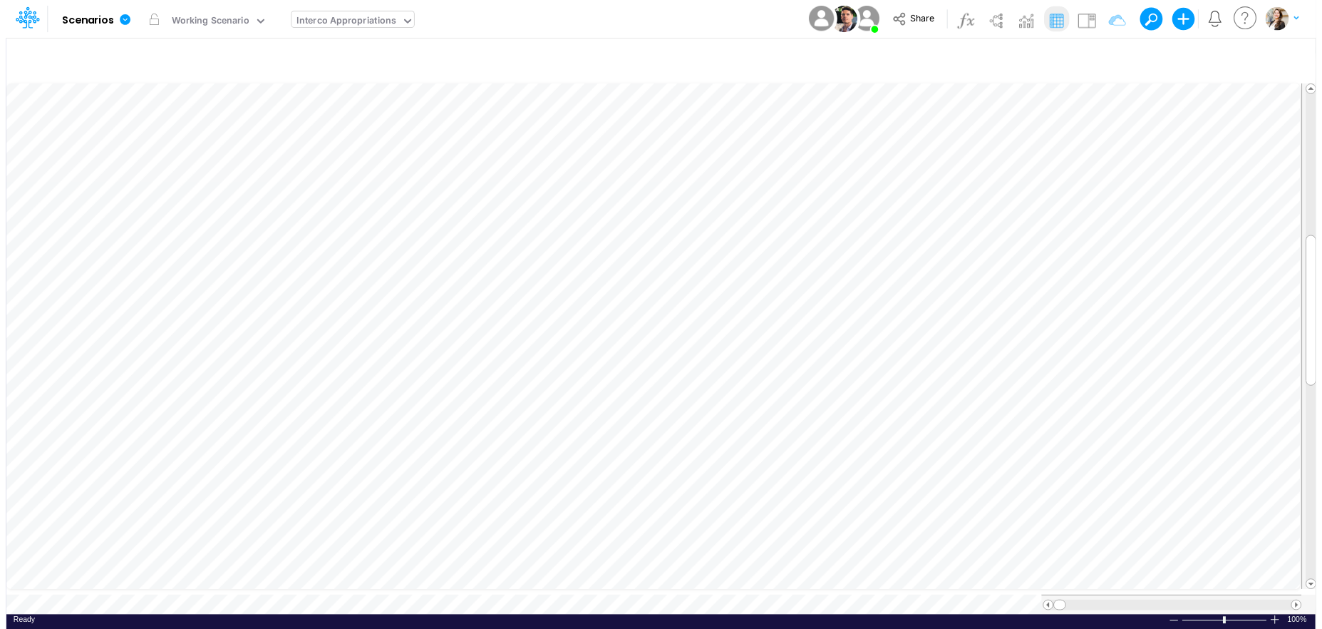
scroll to position [6, 21]
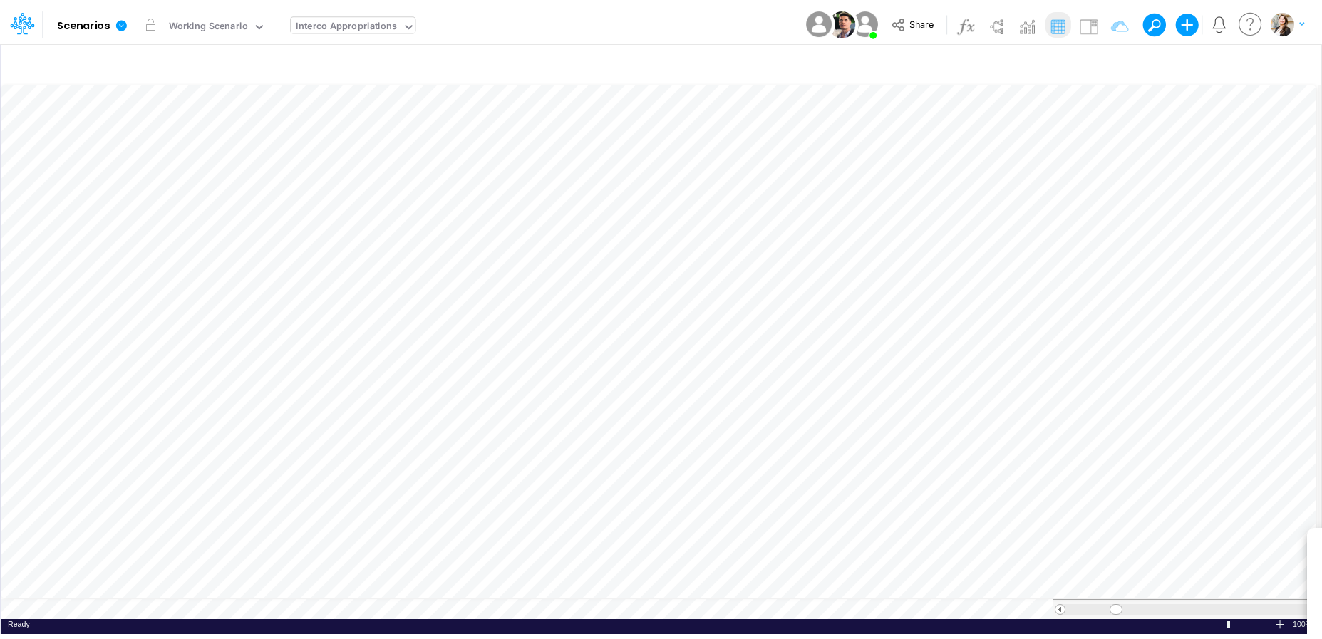
scroll to position [6, 21]
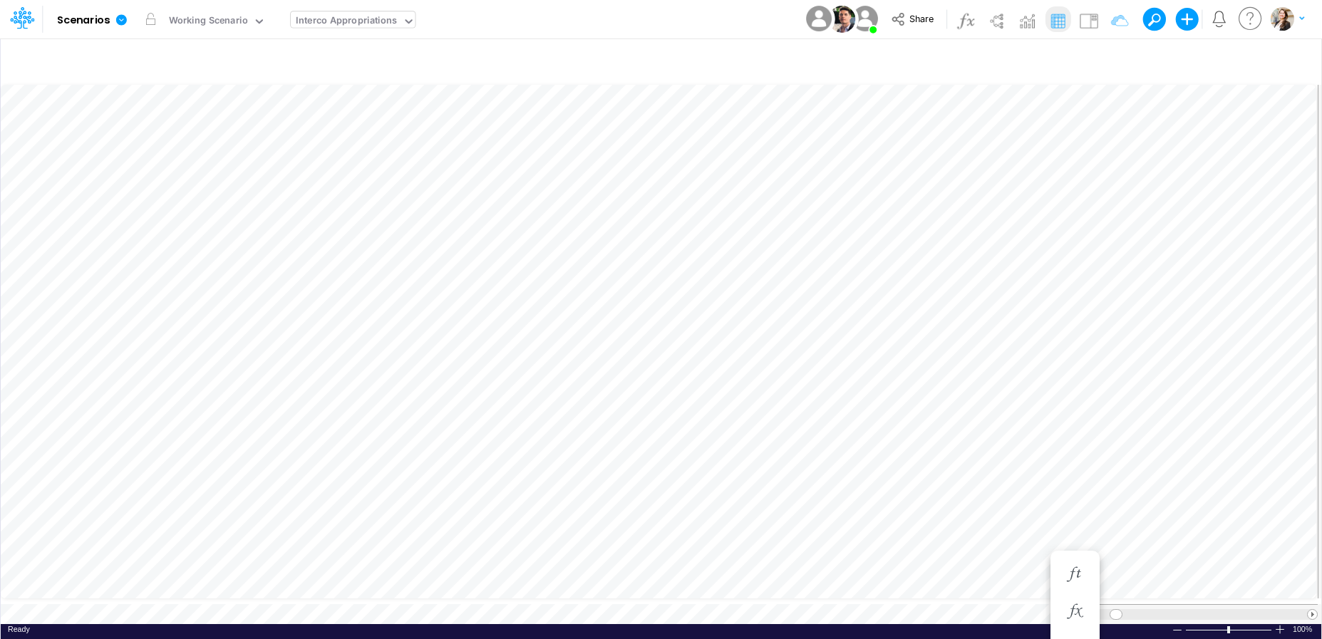
scroll to position [6, 21]
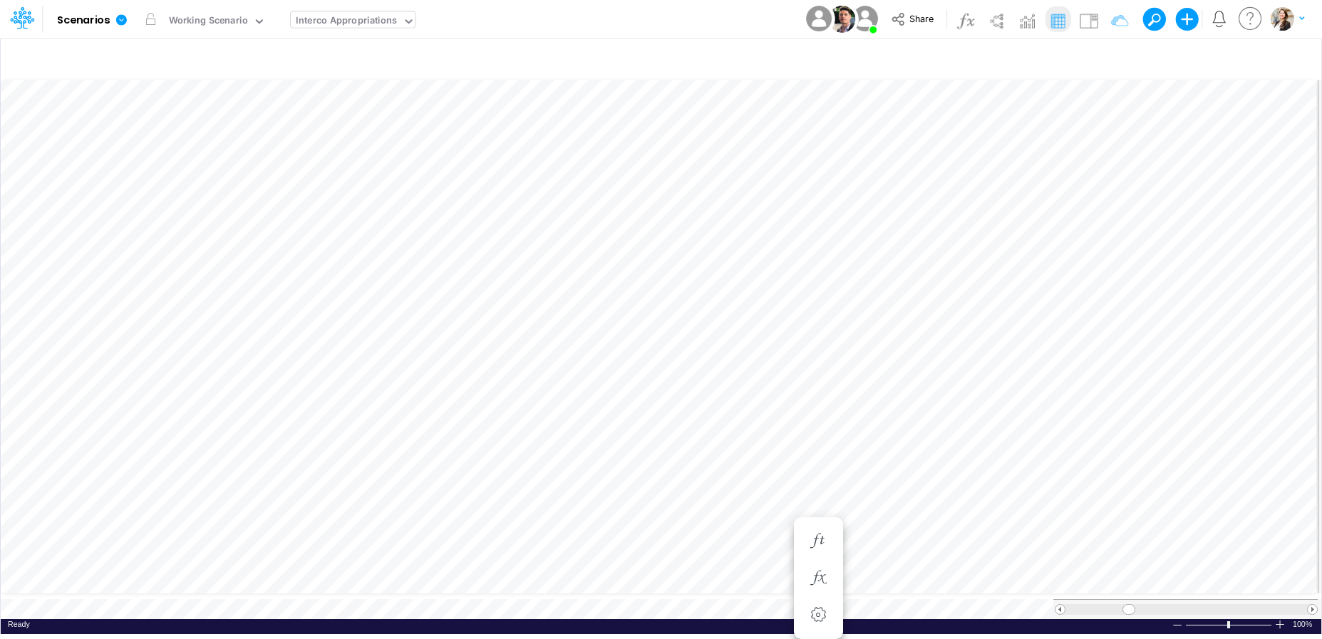
scroll to position [6, 3]
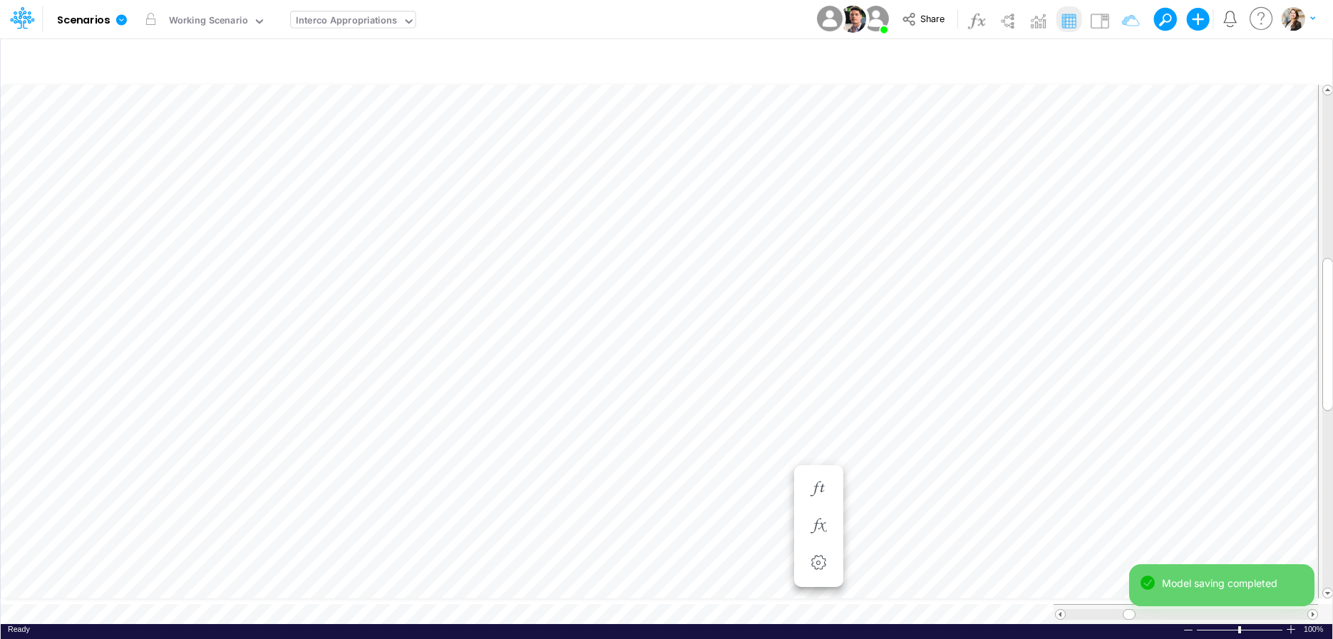
click at [313, 24] on div "Interco Appropriations" at bounding box center [346, 22] width 101 height 16
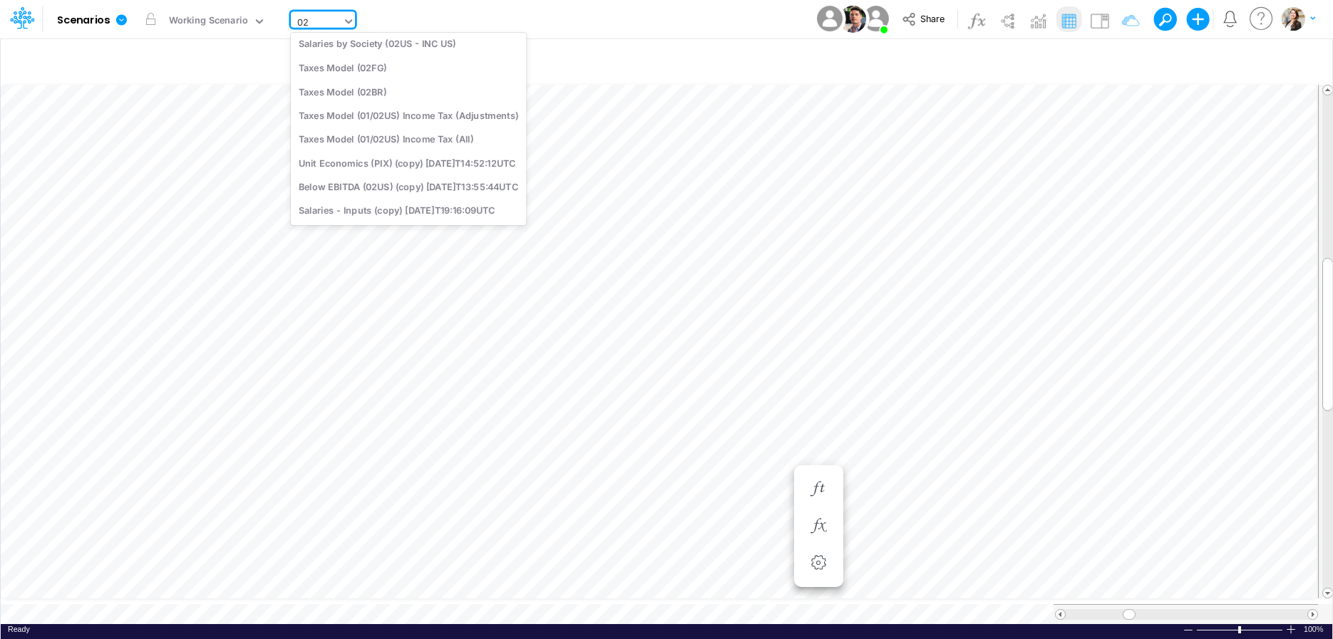
scroll to position [30, 0]
type input "02us"
click at [361, 43] on div "BS (02US - INC [GEOGRAPHIC_DATA])" at bounding box center [408, 44] width 235 height 24
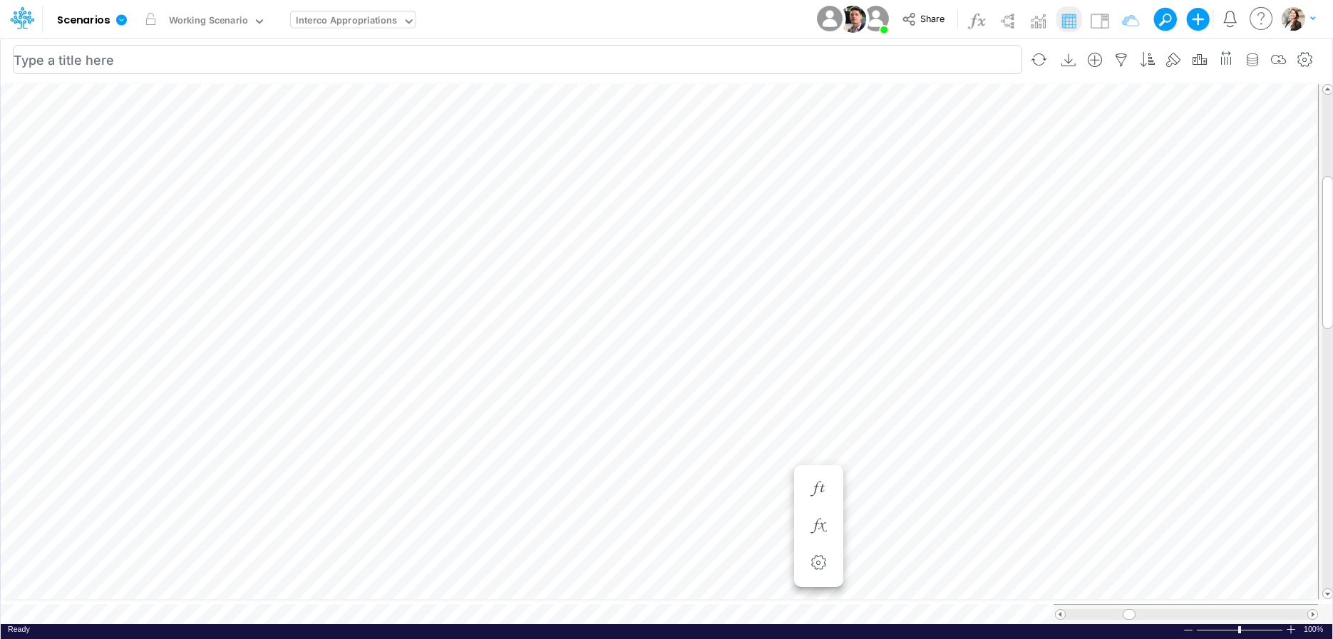
scroll to position [11, 9]
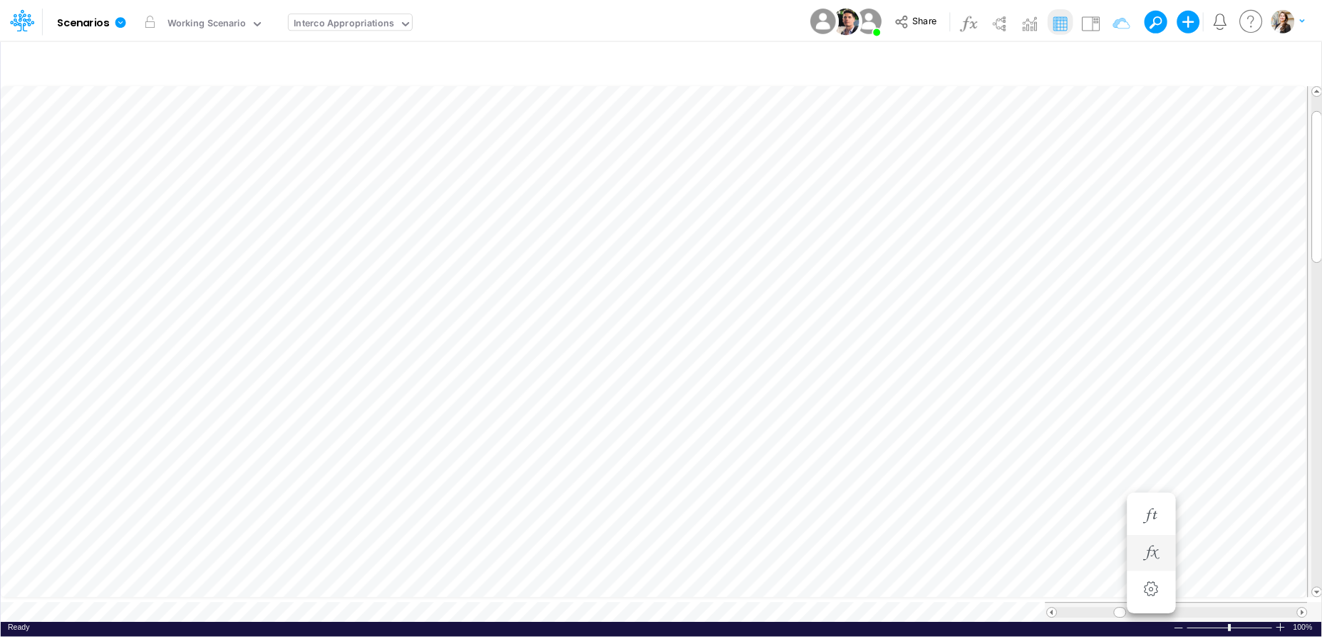
scroll to position [6, 45]
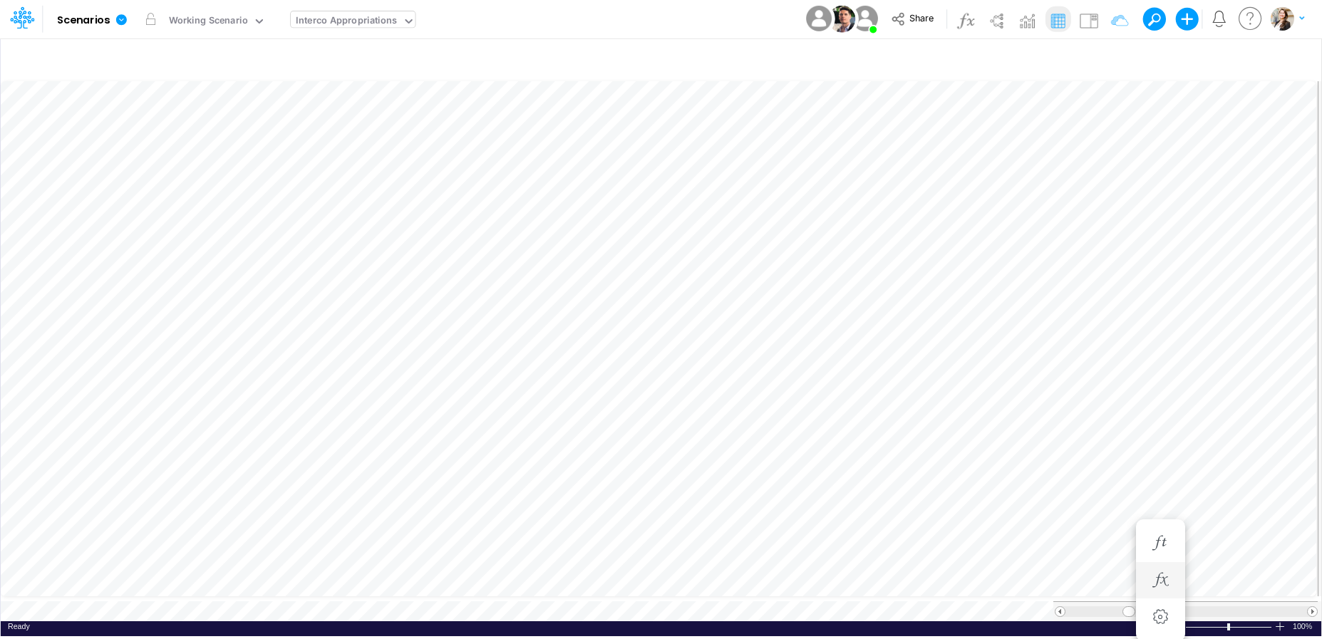
scroll to position [5, 0]
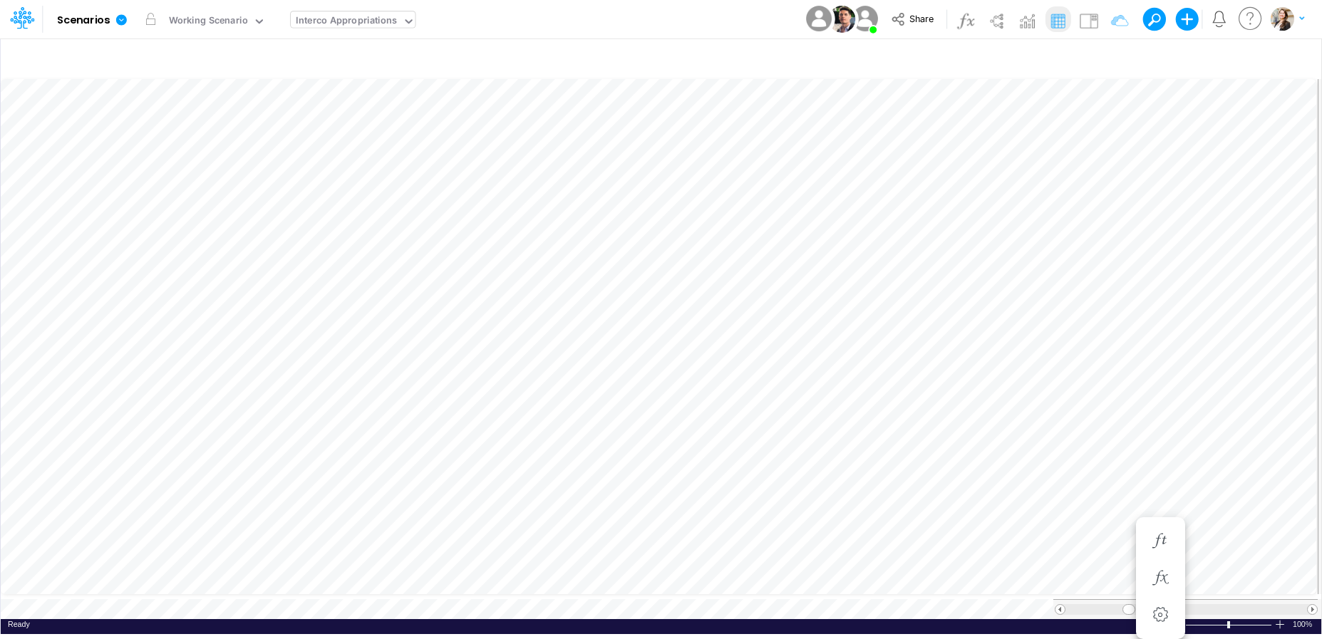
click at [356, 22] on div "Interco Appropriations" at bounding box center [346, 22] width 101 height 16
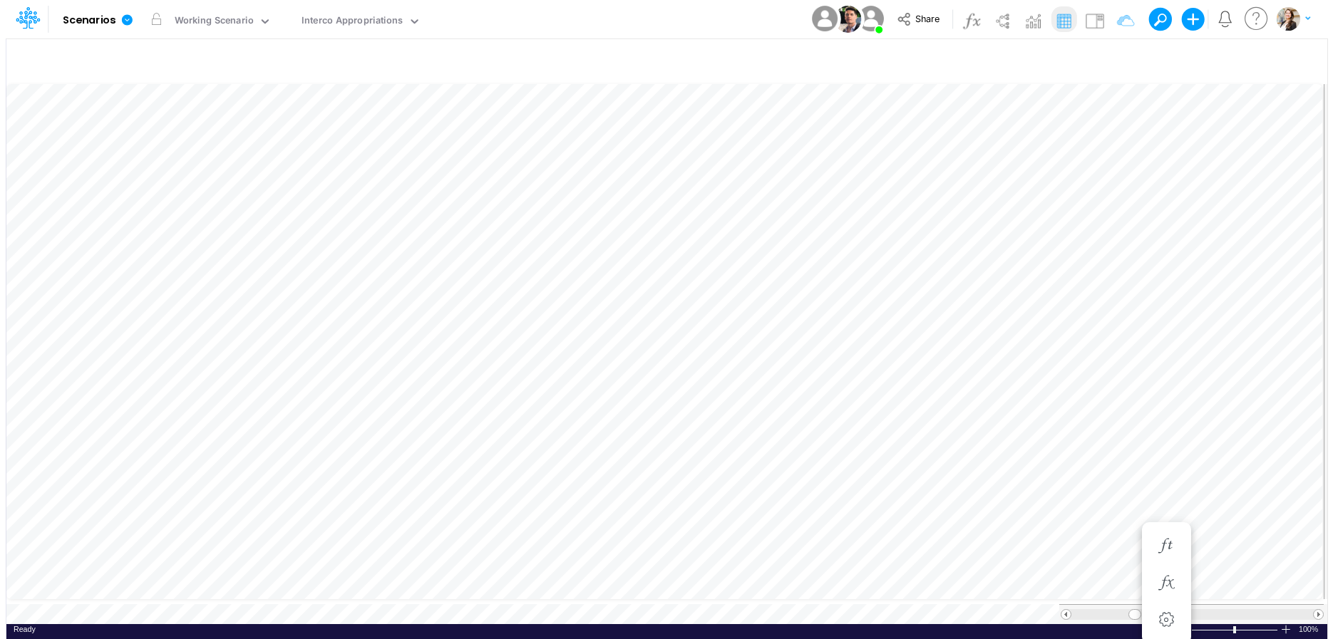
scroll to position [6, 21]
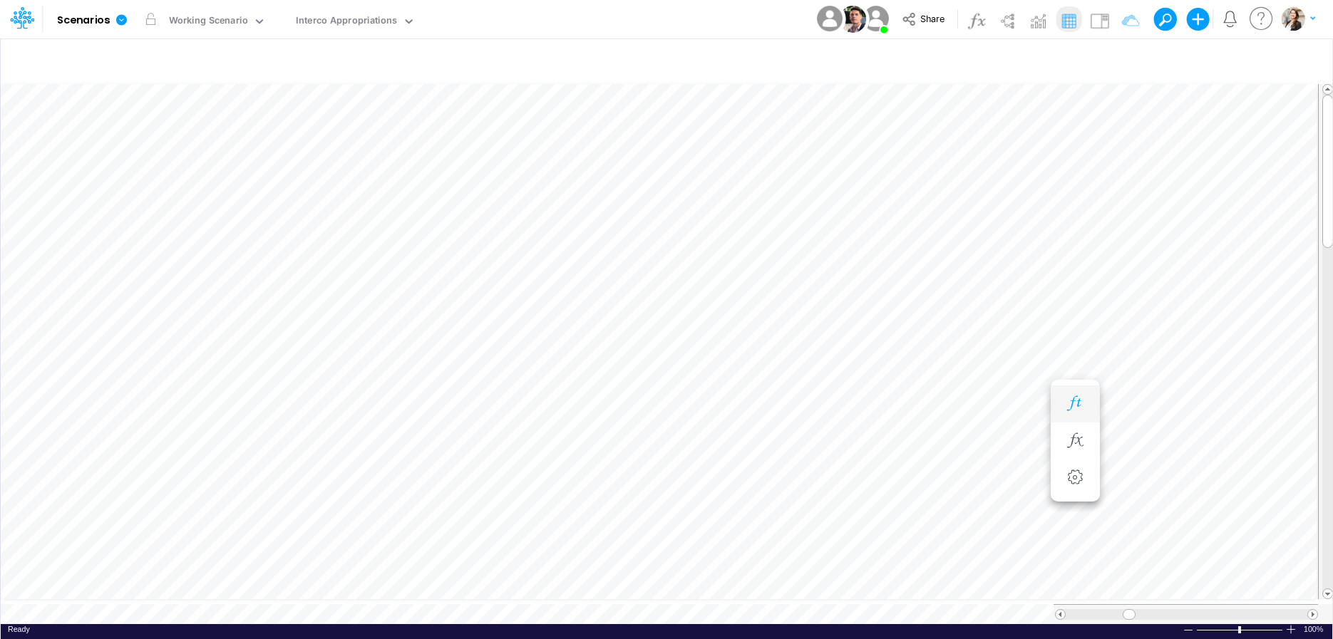
scroll to position [6, 27]
